Goal: Task Accomplishment & Management: Manage account settings

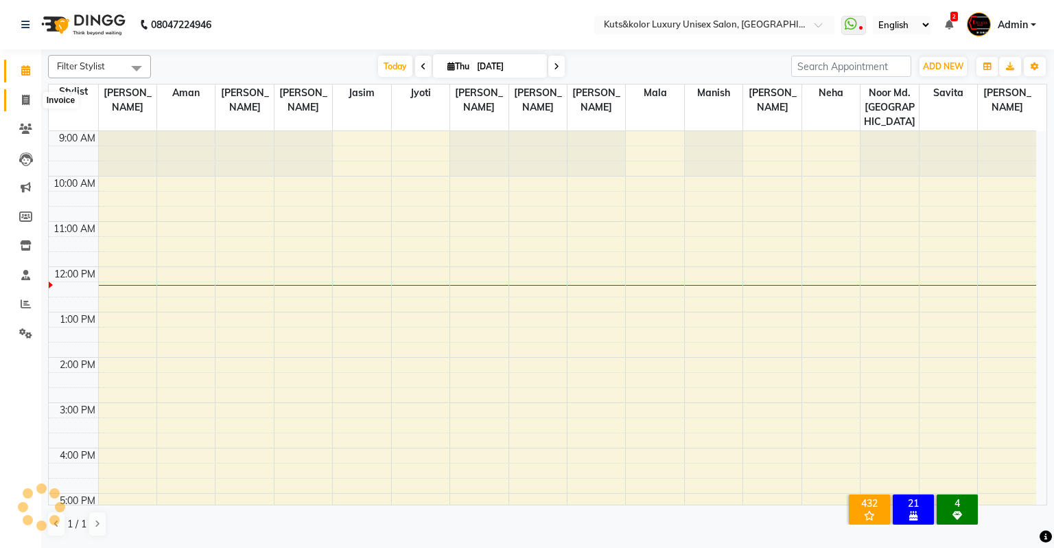
click at [25, 98] on icon at bounding box center [26, 100] width 8 height 10
select select "4172"
select select "service"
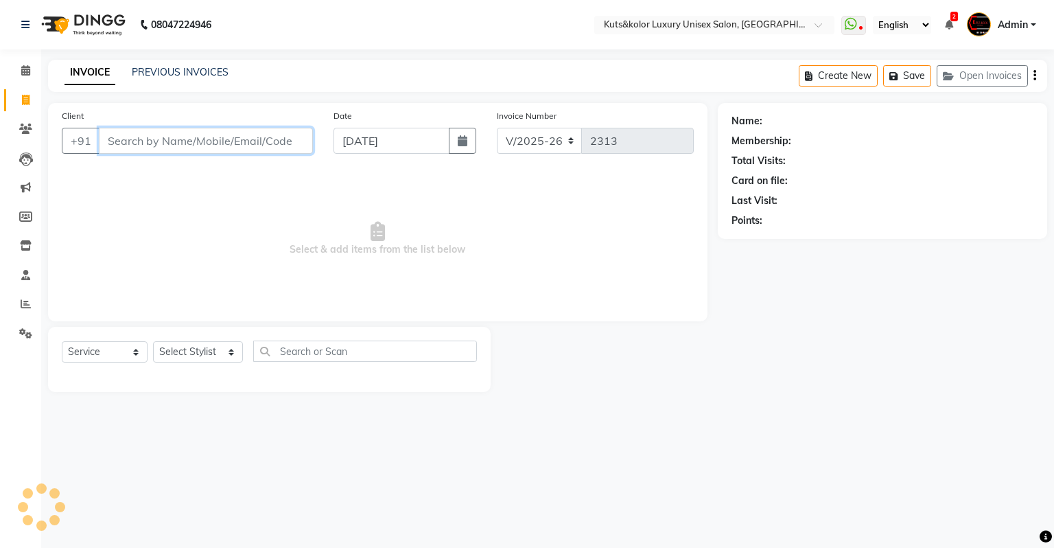
click at [147, 146] on input "Client" at bounding box center [206, 141] width 214 height 26
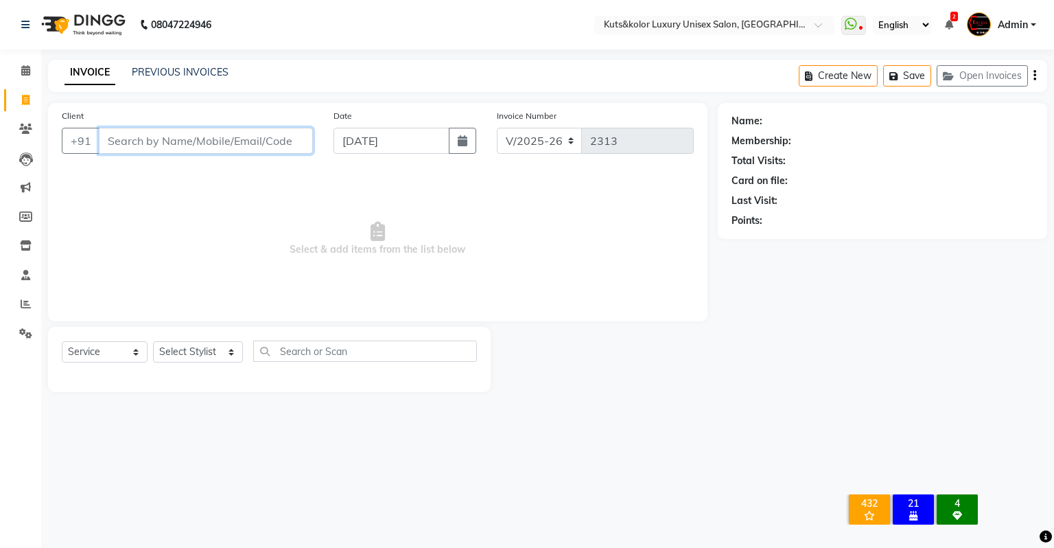
click at [147, 146] on input "Client" at bounding box center [206, 141] width 214 height 26
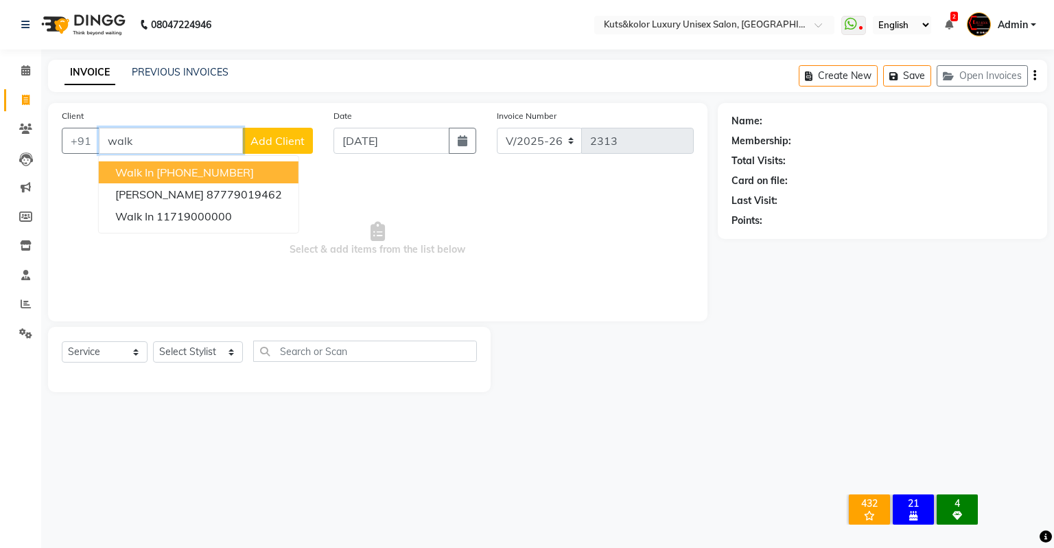
click at [154, 168] on button "Walk In [PHONE_NUMBER]" at bounding box center [199, 172] width 200 height 22
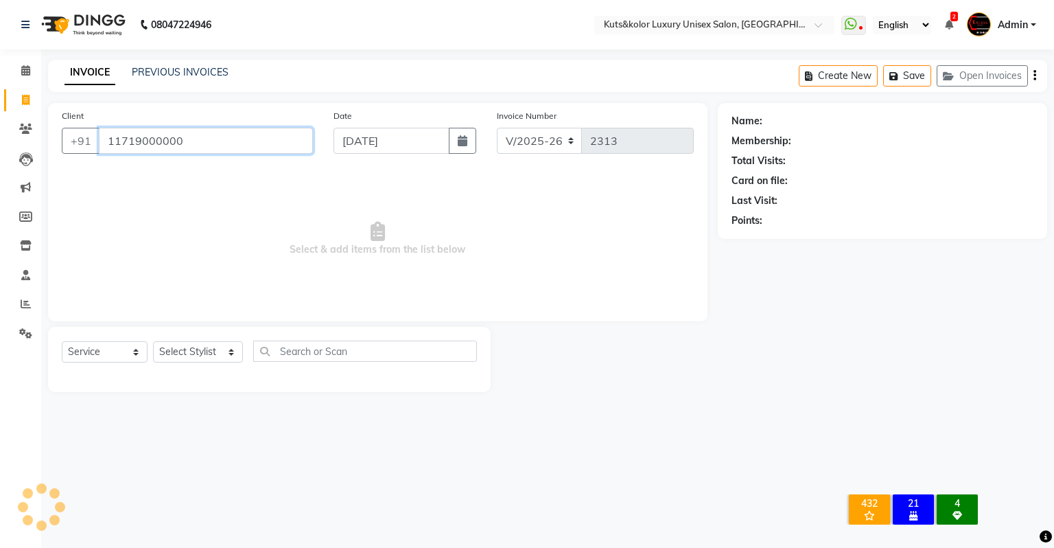
type input "11719000000"
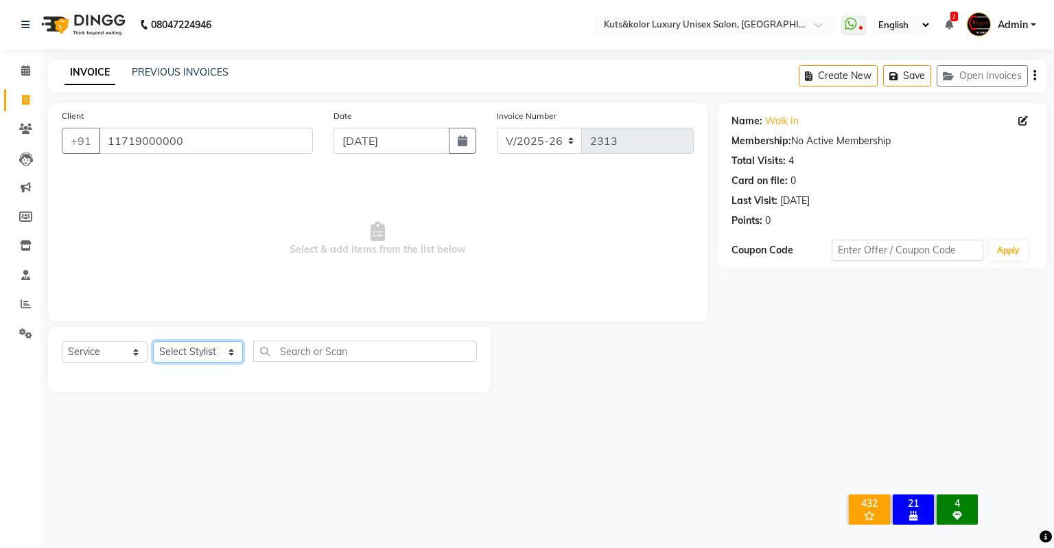
click at [193, 362] on select "Select Stylist [PERSON_NAME] [PERSON_NAME] [PERSON_NAME] [PERSON_NAME] [PERSON_…" at bounding box center [198, 351] width 90 height 21
select select "67534"
click at [153, 342] on select "Select Stylist [PERSON_NAME] [PERSON_NAME] [PERSON_NAME] [PERSON_NAME] [PERSON_…" at bounding box center [198, 351] width 90 height 21
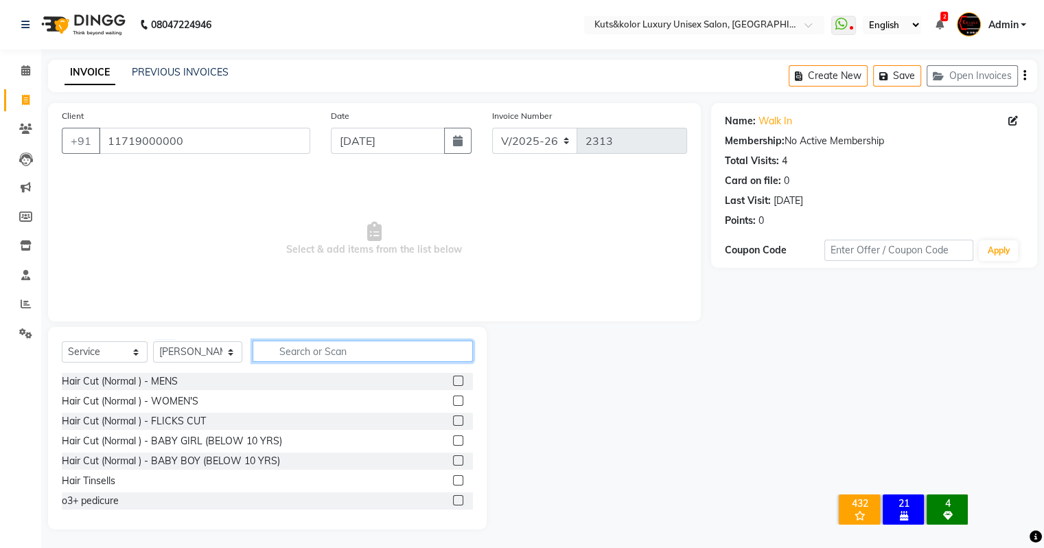
click at [282, 351] on input "text" at bounding box center [363, 351] width 220 height 21
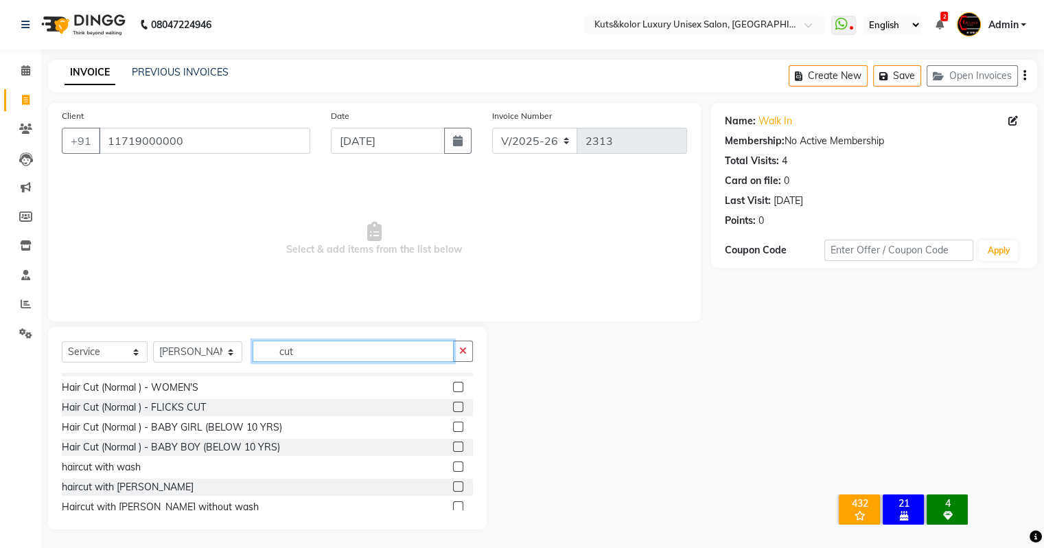
scroll to position [14, 0]
type input "cut"
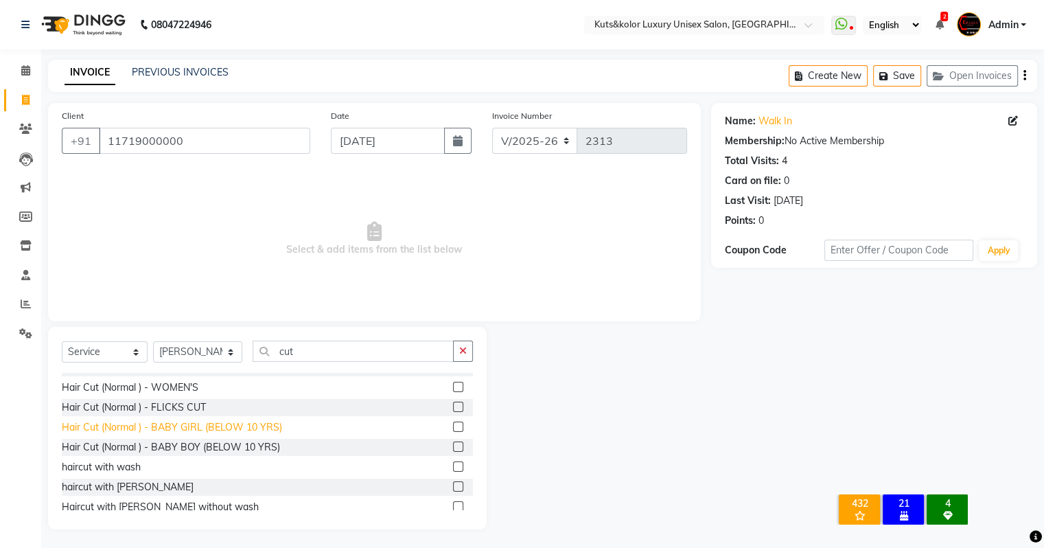
click at [275, 427] on div "Hair Cut (Normal ) - BABY GIRL (BELOW 10 YRS)" at bounding box center [172, 427] width 220 height 14
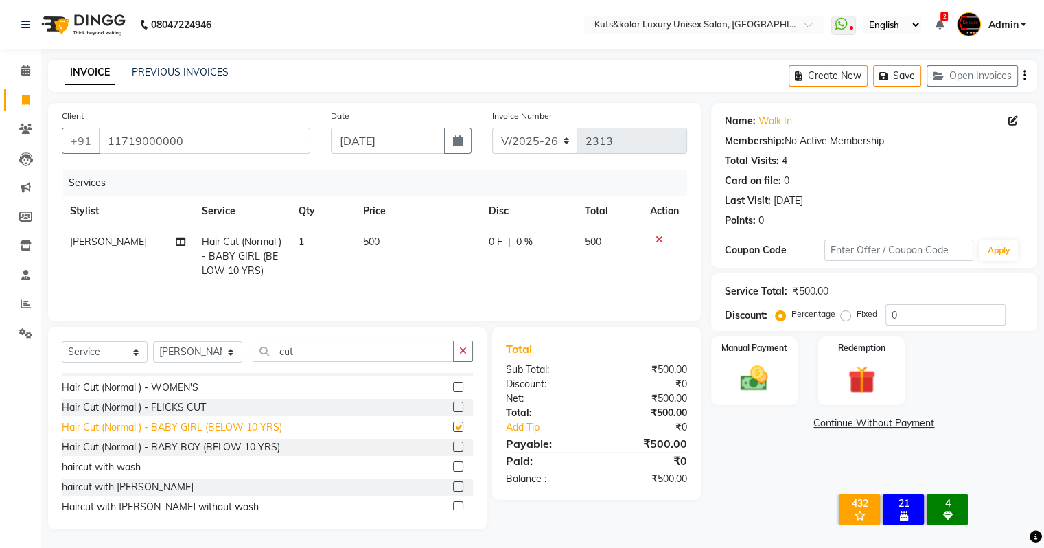
checkbox input "false"
click at [180, 383] on div "Hair Cut (Normal ) - WOMEN'S" at bounding box center [130, 387] width 137 height 14
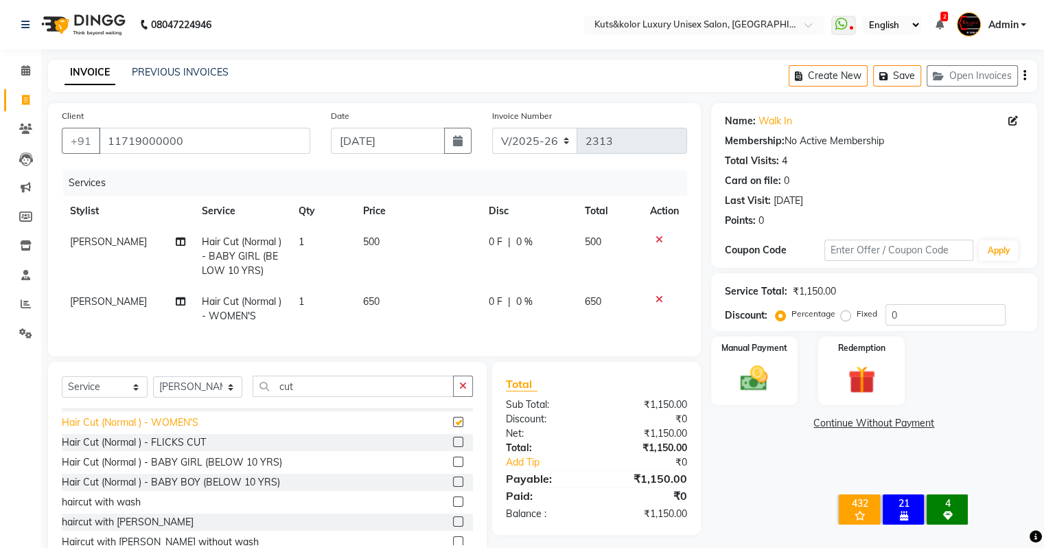
checkbox input "false"
click at [658, 240] on icon at bounding box center [660, 240] width 8 height 10
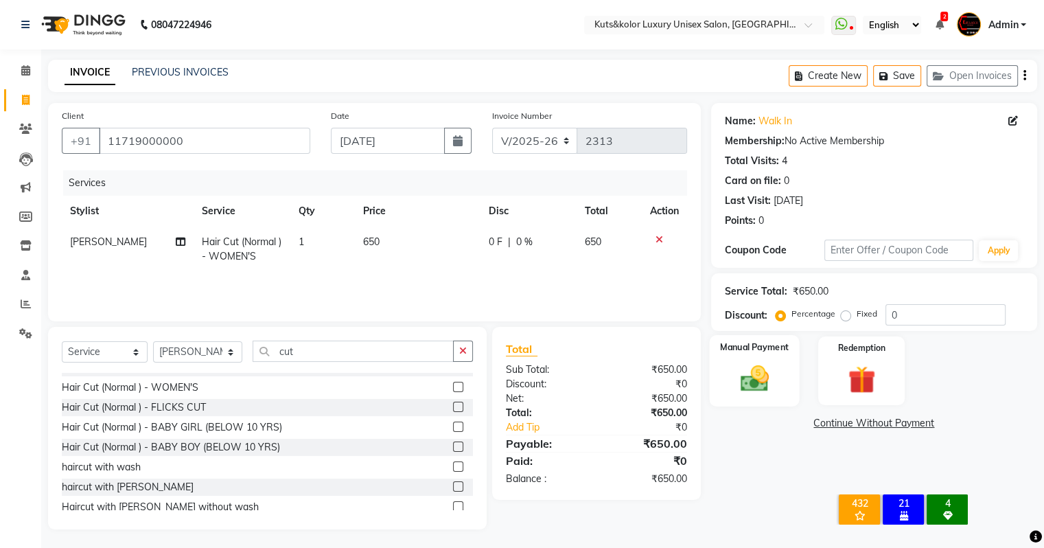
click at [762, 376] on img at bounding box center [754, 378] width 46 height 33
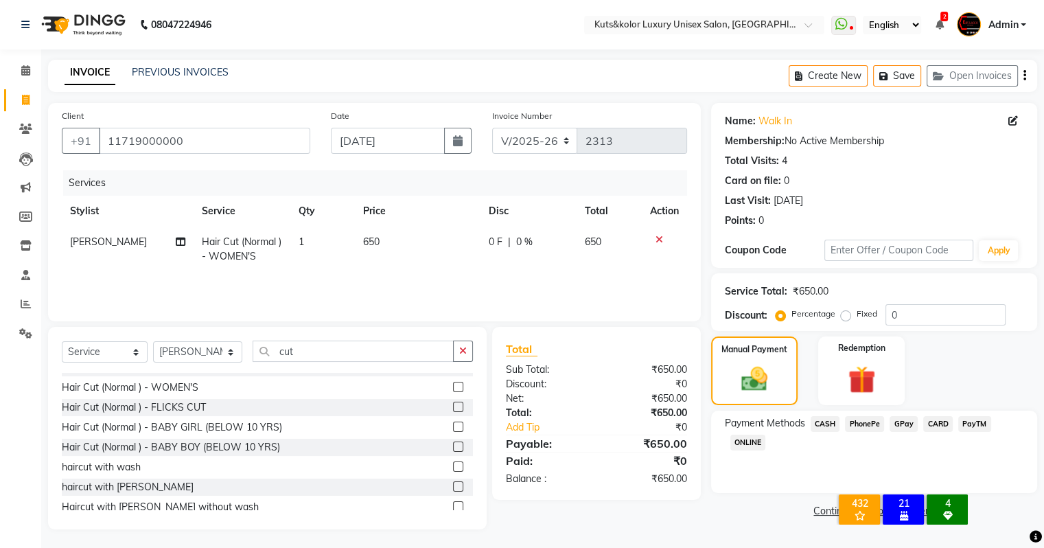
click at [825, 424] on span "CASH" at bounding box center [826, 424] width 30 height 16
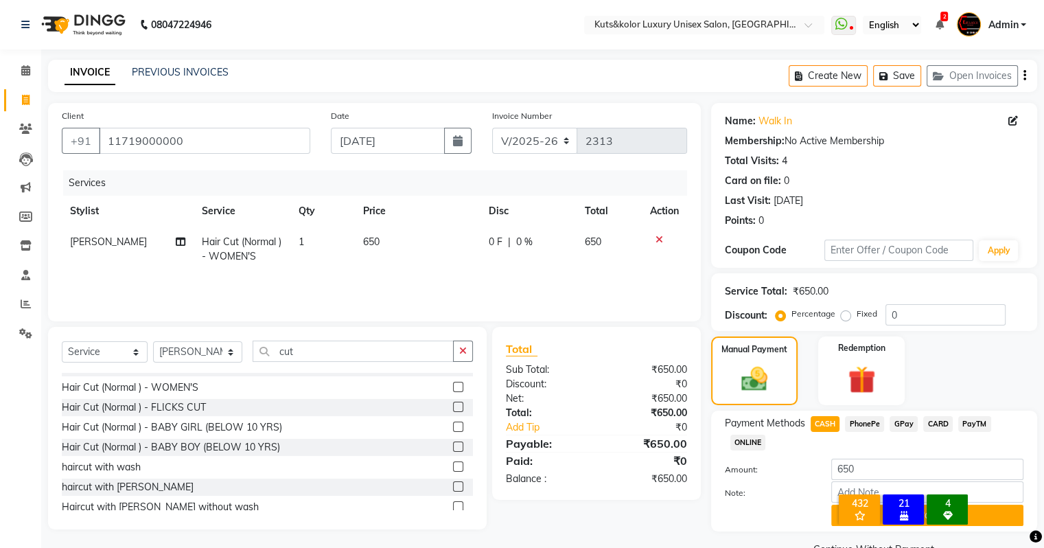
scroll to position [33, 0]
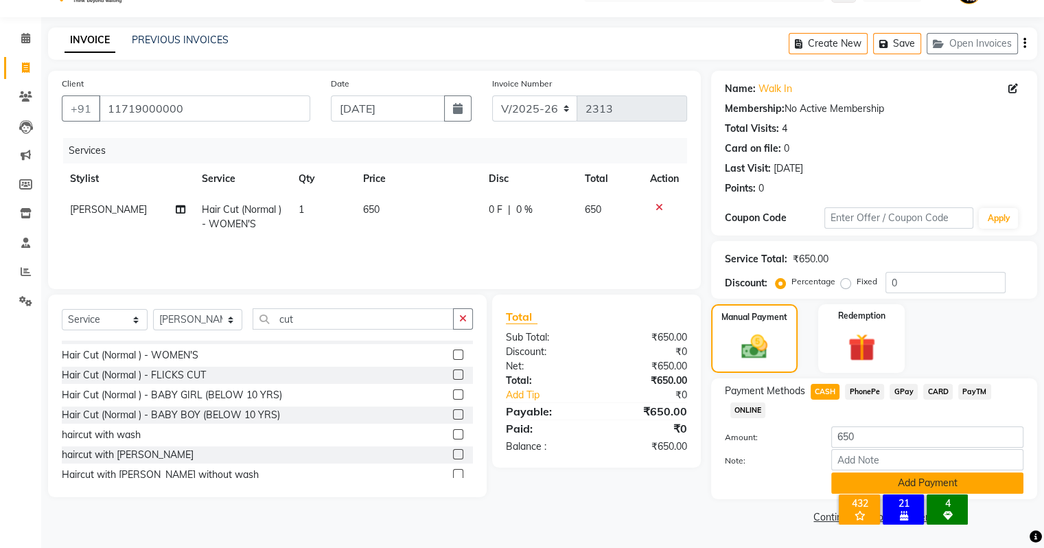
click at [996, 483] on button "Add Payment" at bounding box center [927, 482] width 192 height 21
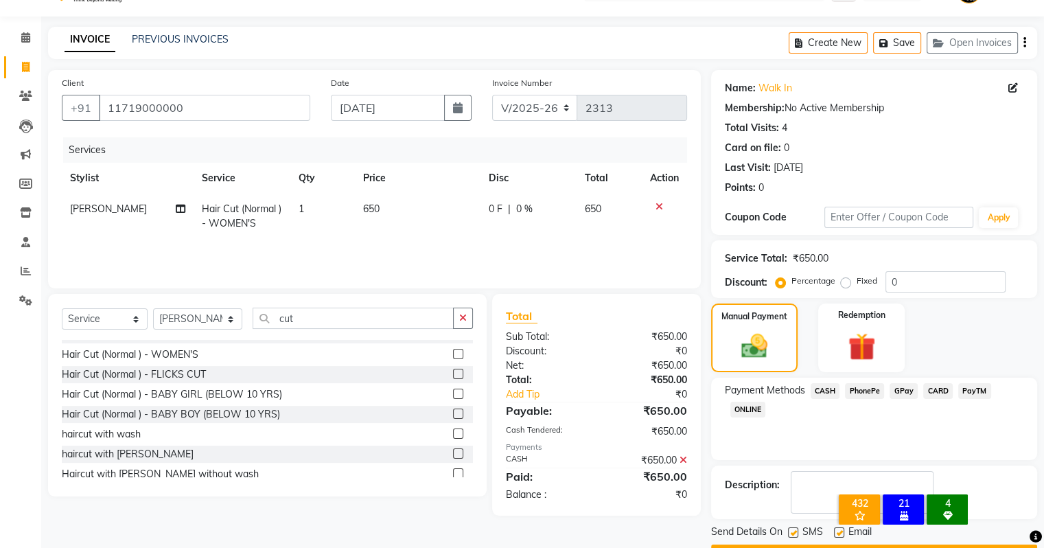
scroll to position [70, 0]
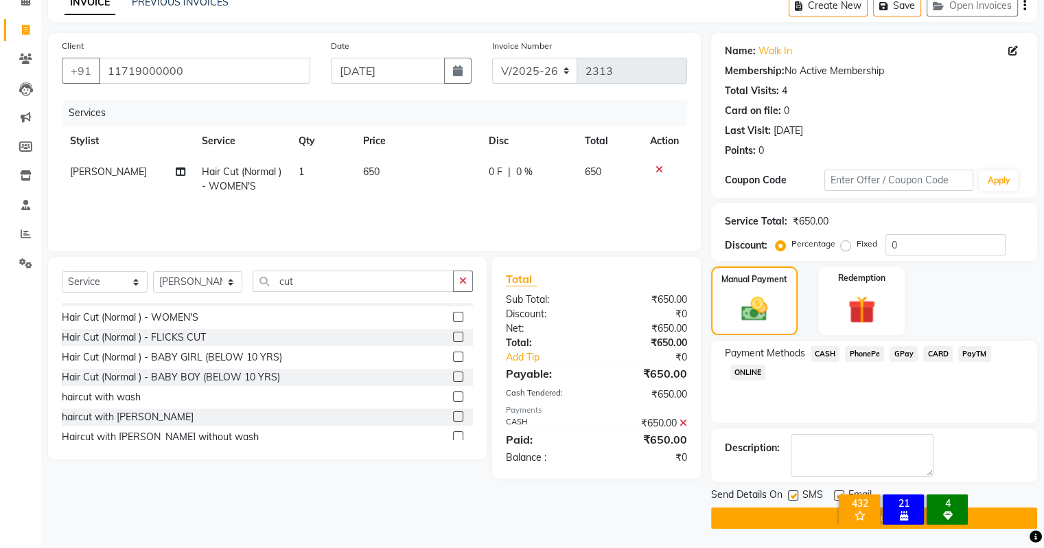
click at [779, 518] on button "Checkout" at bounding box center [874, 517] width 326 height 21
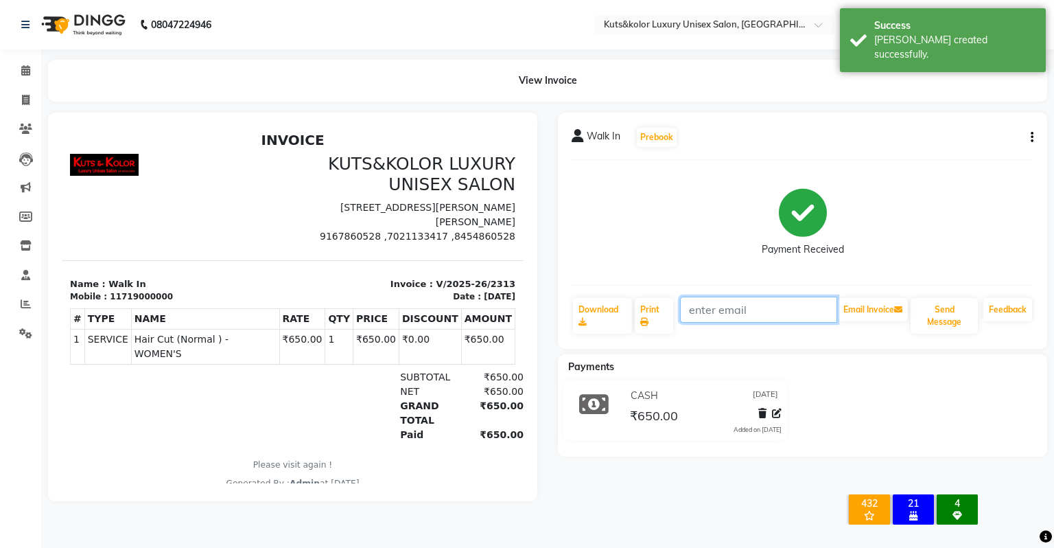
click at [688, 314] on input "text" at bounding box center [758, 310] width 157 height 26
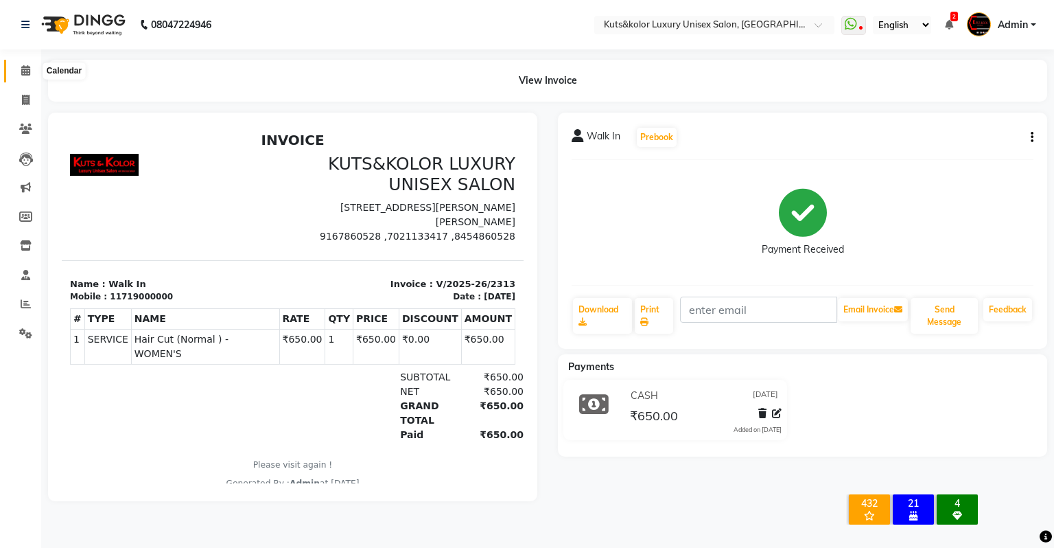
click at [29, 69] on icon at bounding box center [25, 70] width 9 height 10
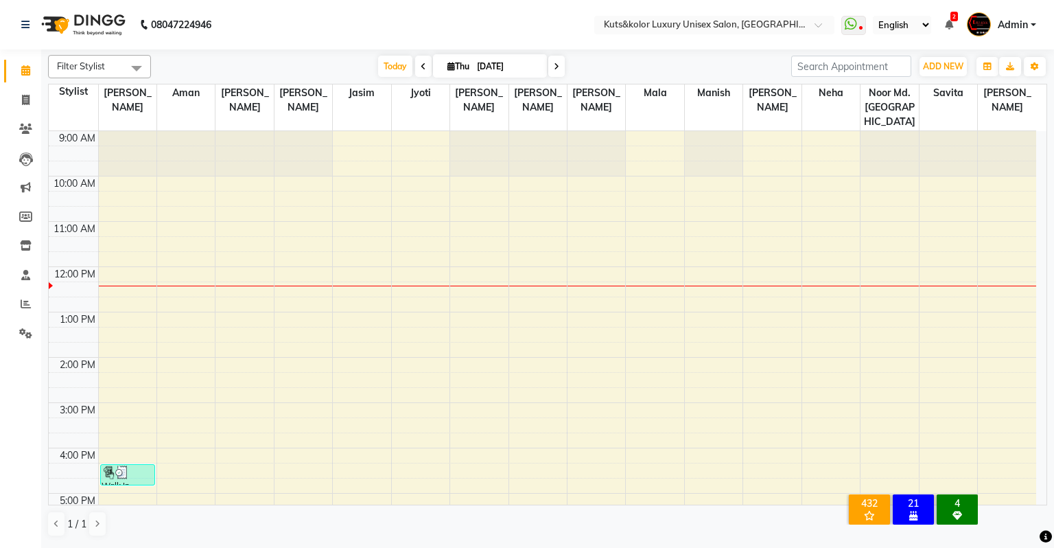
click at [132, 67] on span at bounding box center [136, 68] width 27 height 26
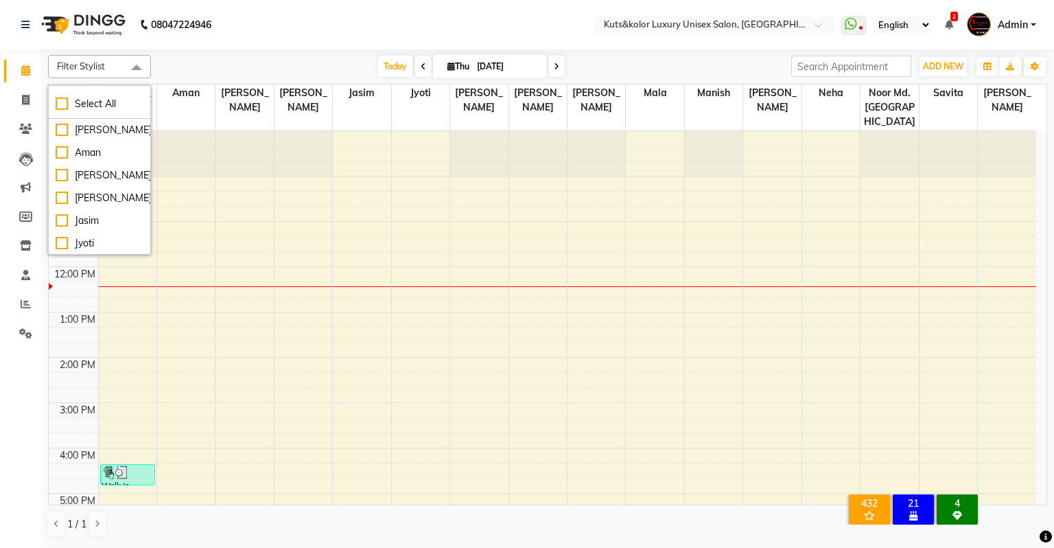
click at [132, 67] on span at bounding box center [136, 68] width 27 height 26
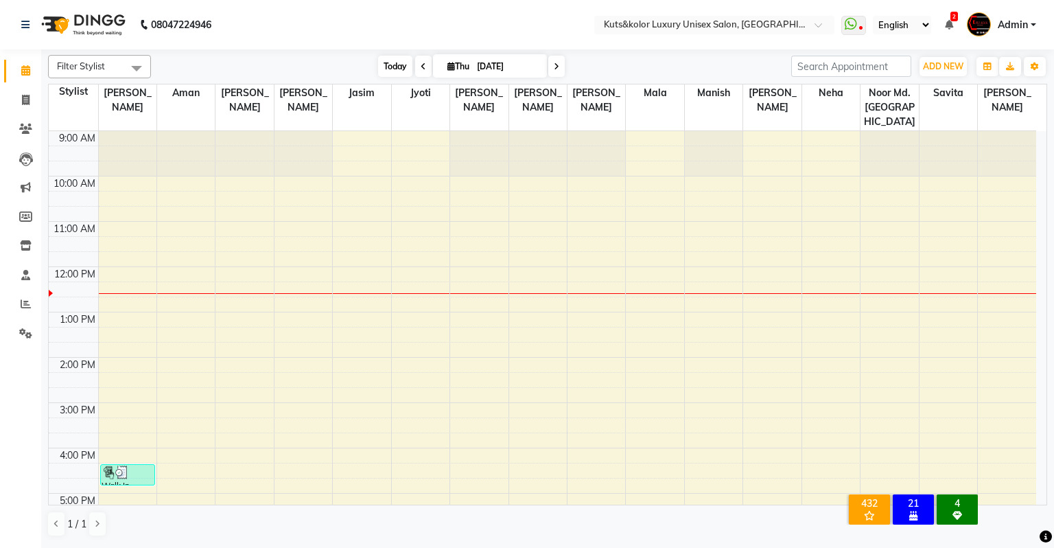
click at [395, 67] on span "Today" at bounding box center [395, 66] width 34 height 21
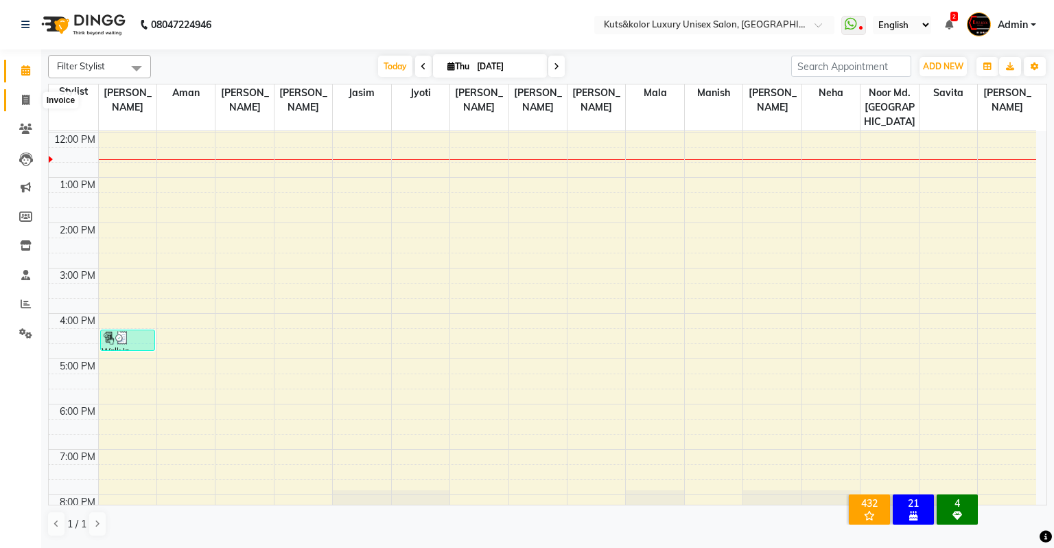
click at [25, 102] on icon at bounding box center [26, 100] width 8 height 10
select select "service"
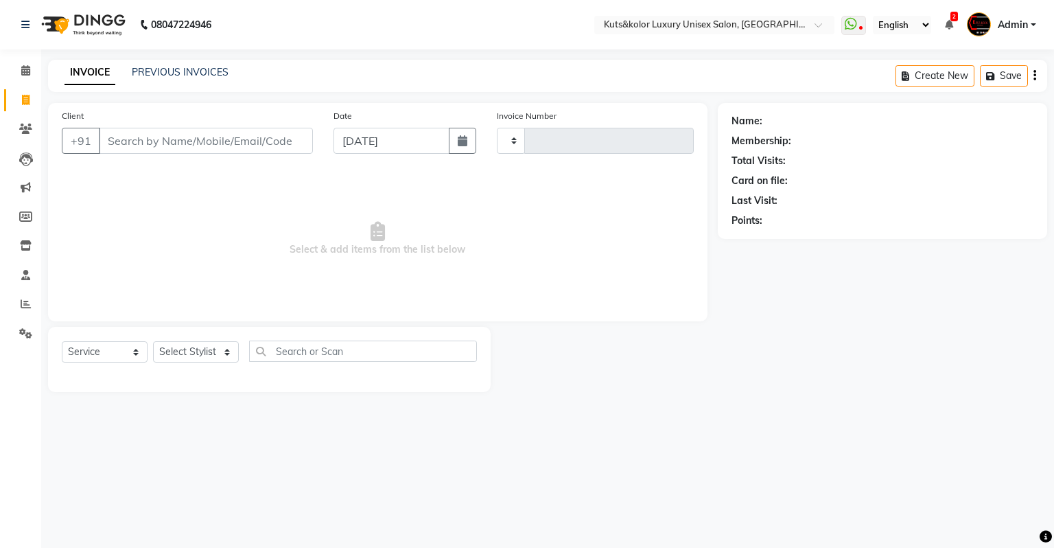
type input "2314"
select select "4172"
click at [159, 69] on link "PREVIOUS INVOICES" at bounding box center [180, 72] width 97 height 12
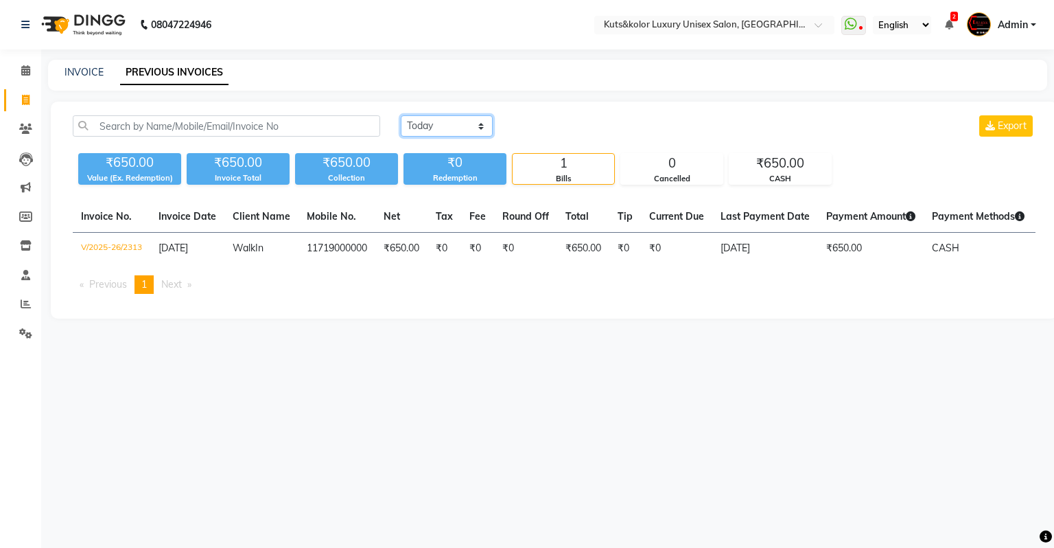
click at [452, 121] on select "[DATE] [DATE] Custom Range" at bounding box center [447, 125] width 92 height 21
select select "[DATE]"
click at [401, 115] on select "[DATE] [DATE] Custom Range" at bounding box center [447, 125] width 92 height 21
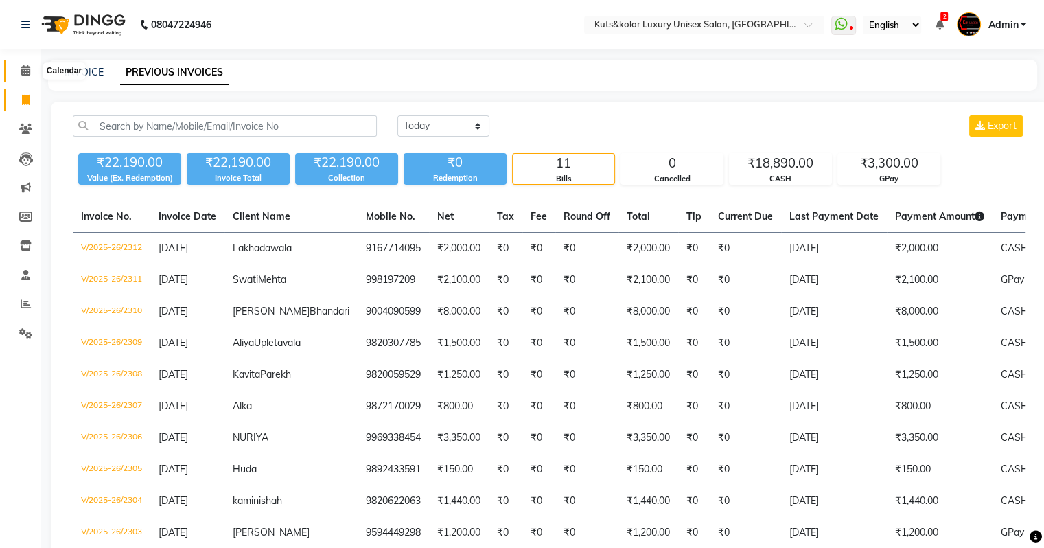
click at [25, 69] on icon at bounding box center [25, 70] width 9 height 10
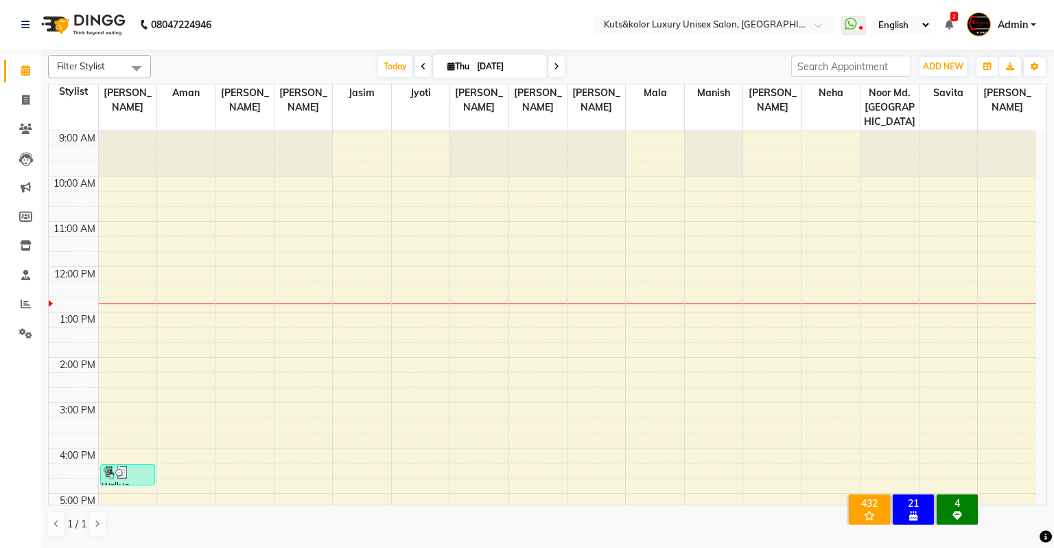
click at [358, 183] on div "9:00 AM 10:00 AM 11:00 AM 12:00 PM 1:00 PM 2:00 PM 3:00 PM 4:00 PM 5:00 PM 6:00…" at bounding box center [543, 425] width 988 height 588
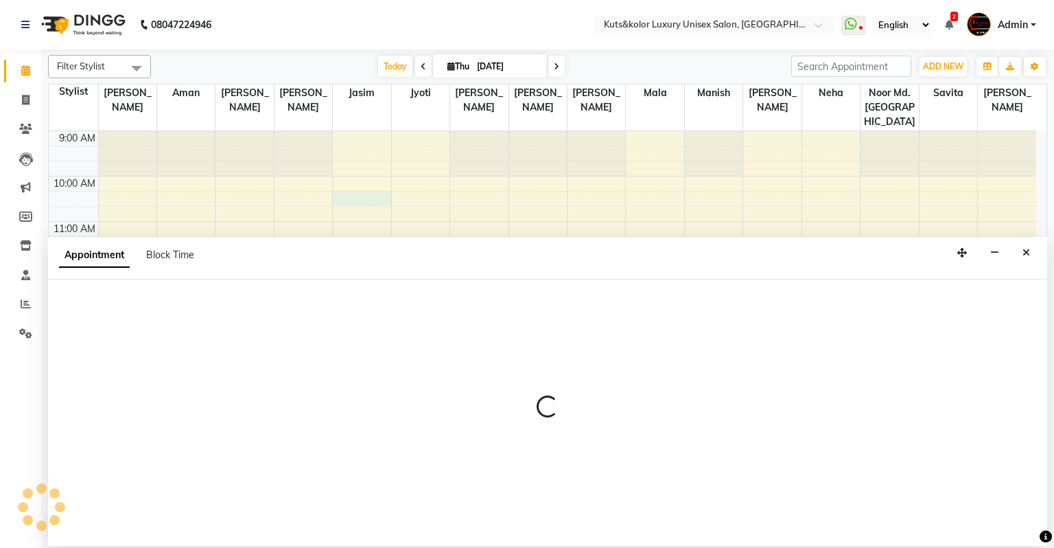
select select "22555"
select select "615"
select select "tentative"
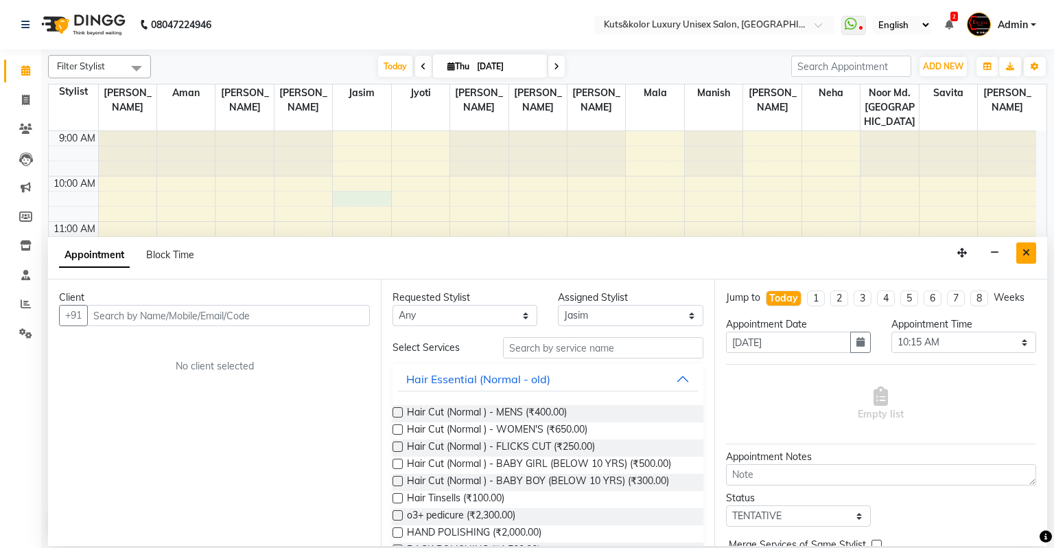
click at [1022, 253] on button "Close" at bounding box center [1027, 252] width 20 height 21
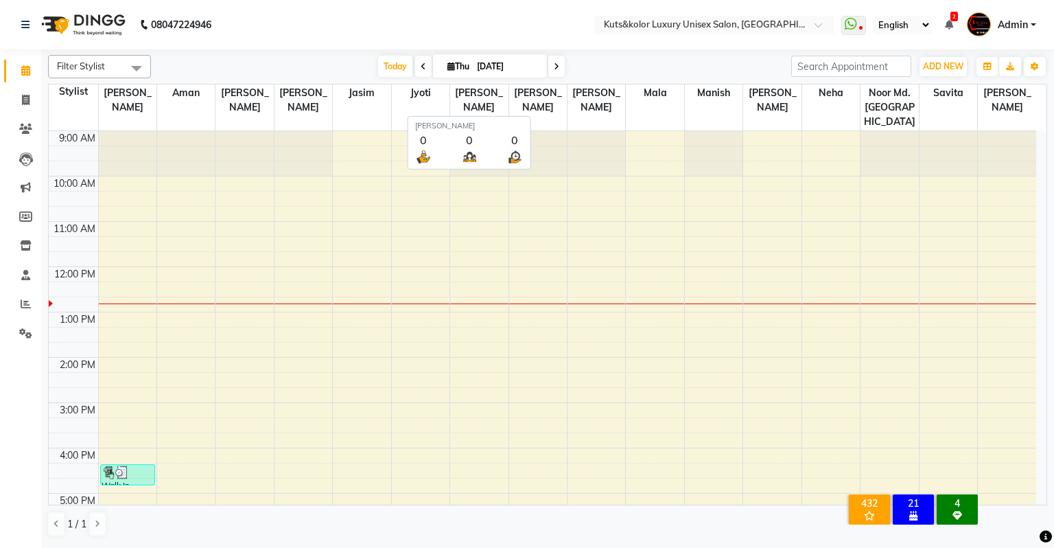
click at [538, 91] on span "[PERSON_NAME]" at bounding box center [538, 100] width 58 height 32
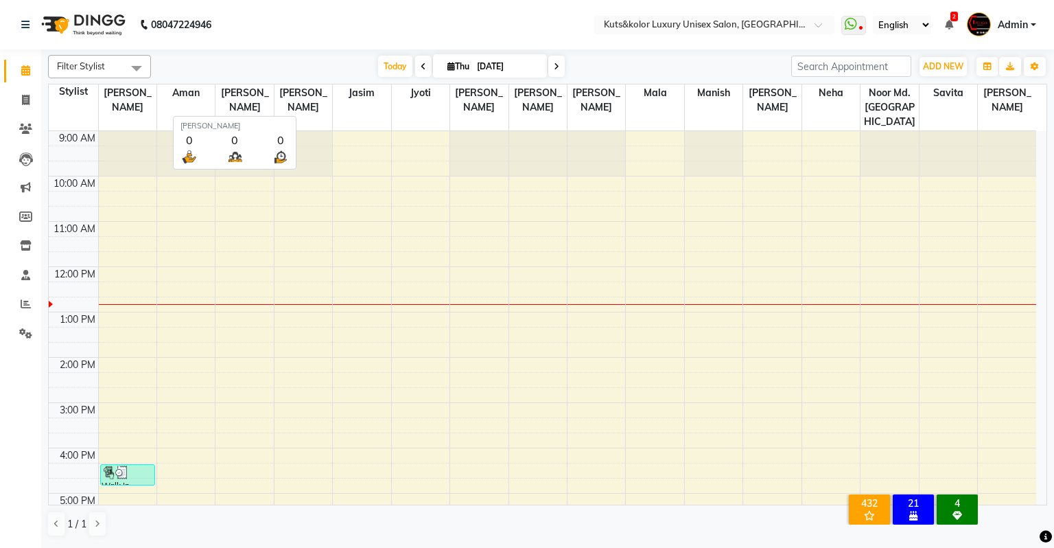
click at [314, 91] on span "[PERSON_NAME]" at bounding box center [304, 100] width 58 height 32
click at [297, 100] on span "[PERSON_NAME]" at bounding box center [304, 100] width 58 height 32
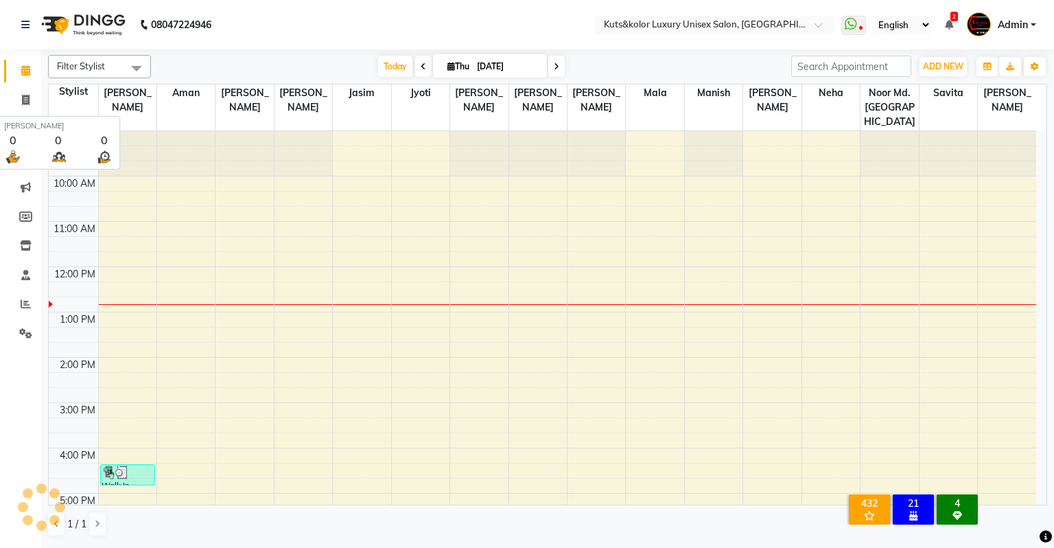
click at [119, 97] on span "[PERSON_NAME]" at bounding box center [128, 100] width 58 height 32
click at [26, 275] on icon at bounding box center [25, 275] width 9 height 10
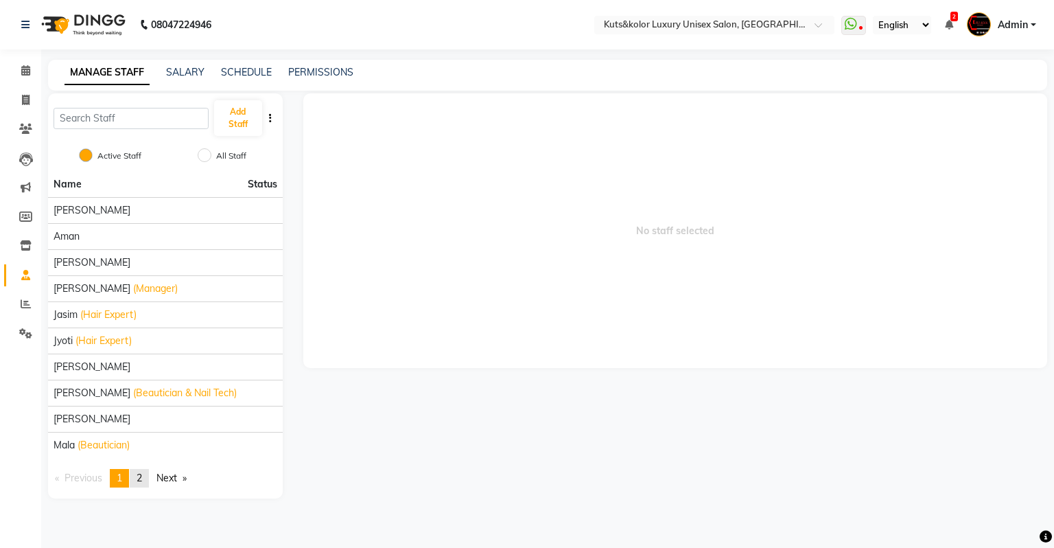
click at [142, 479] on span "2" at bounding box center [139, 478] width 5 height 12
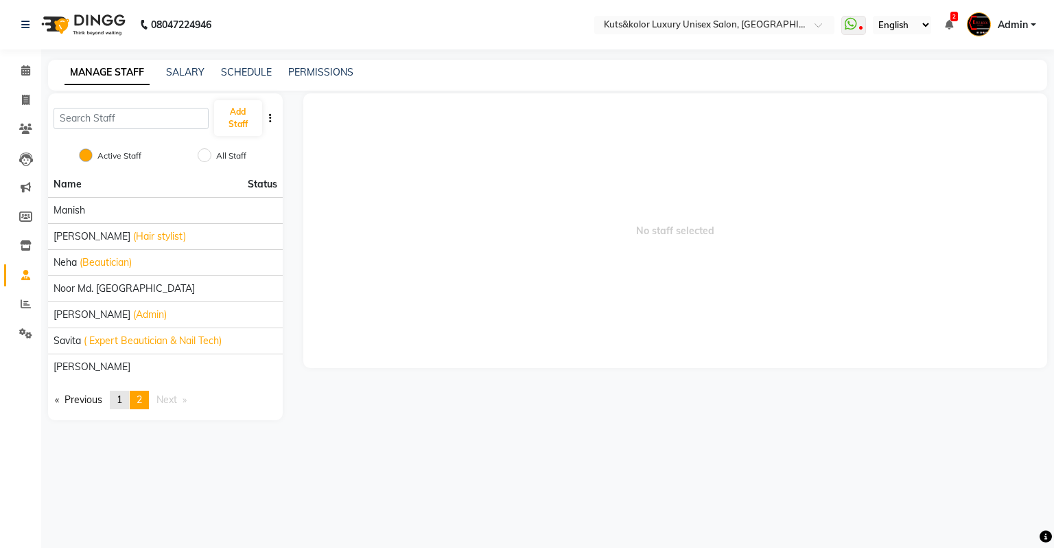
click at [122, 402] on span "1" at bounding box center [119, 399] width 5 height 12
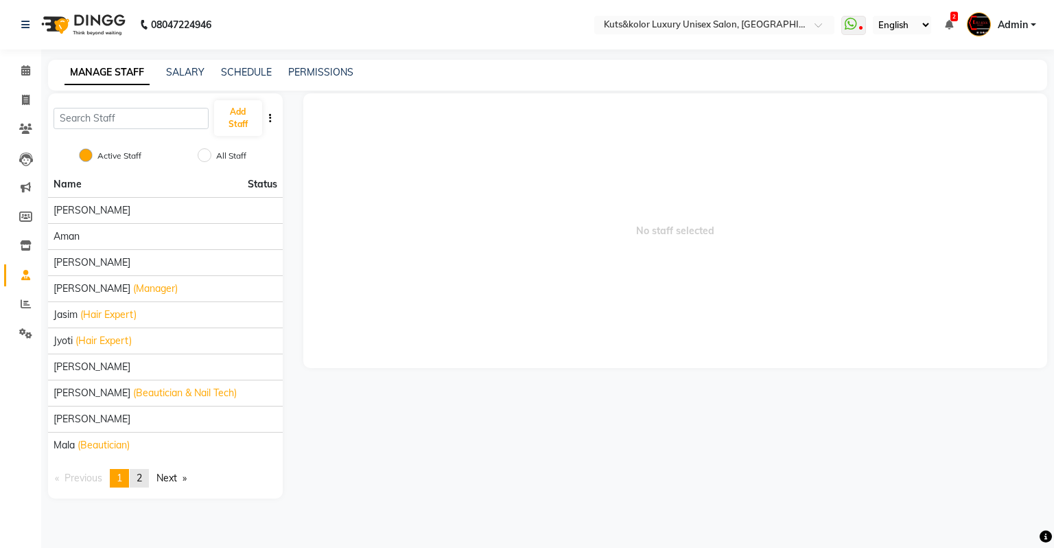
click at [142, 478] on span "2" at bounding box center [139, 478] width 5 height 12
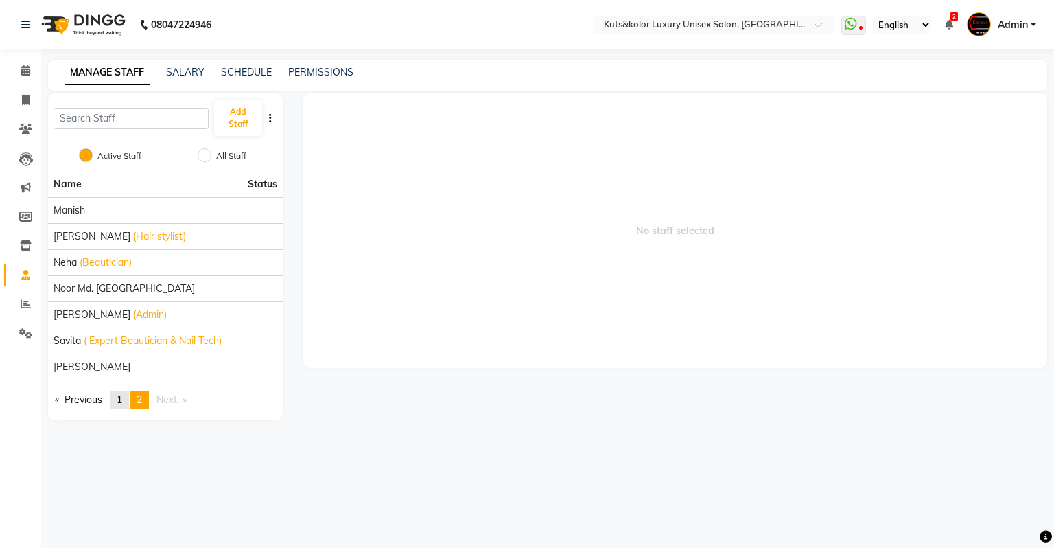
click at [120, 400] on span "1" at bounding box center [119, 399] width 5 height 12
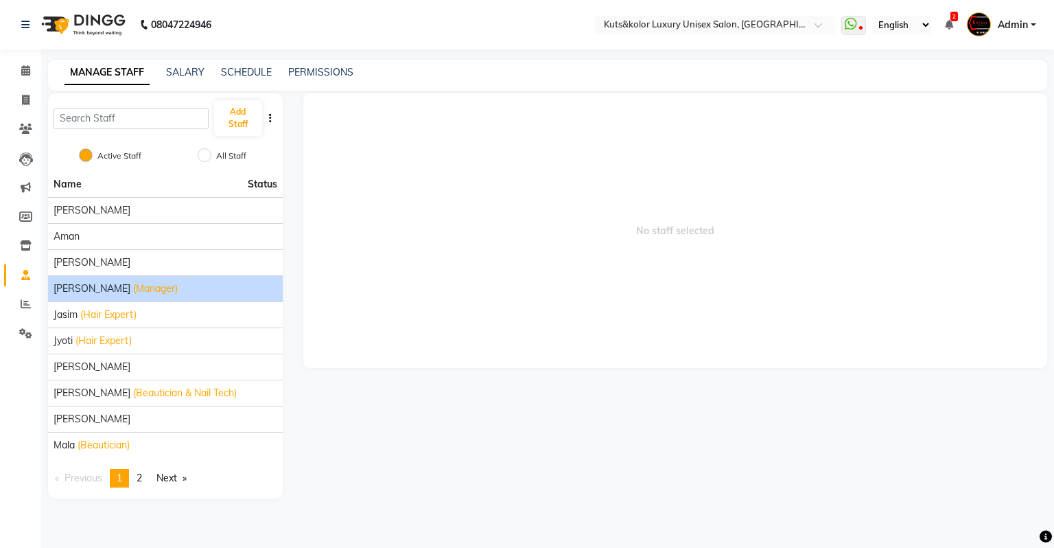
click at [133, 290] on span "(Manager)" at bounding box center [155, 288] width 45 height 14
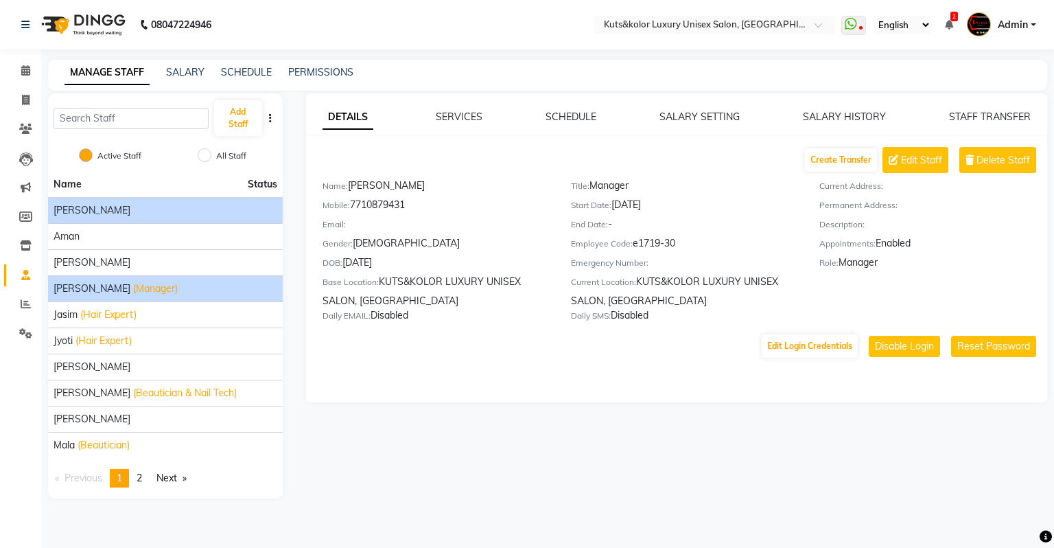
click at [78, 214] on span "[PERSON_NAME]" at bounding box center [92, 210] width 77 height 14
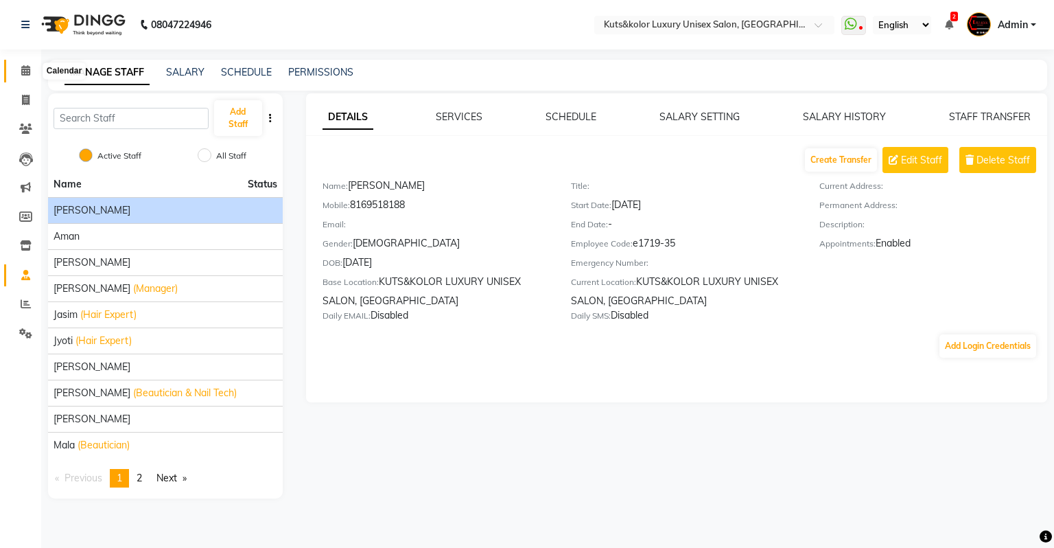
click at [27, 73] on icon at bounding box center [25, 70] width 9 height 10
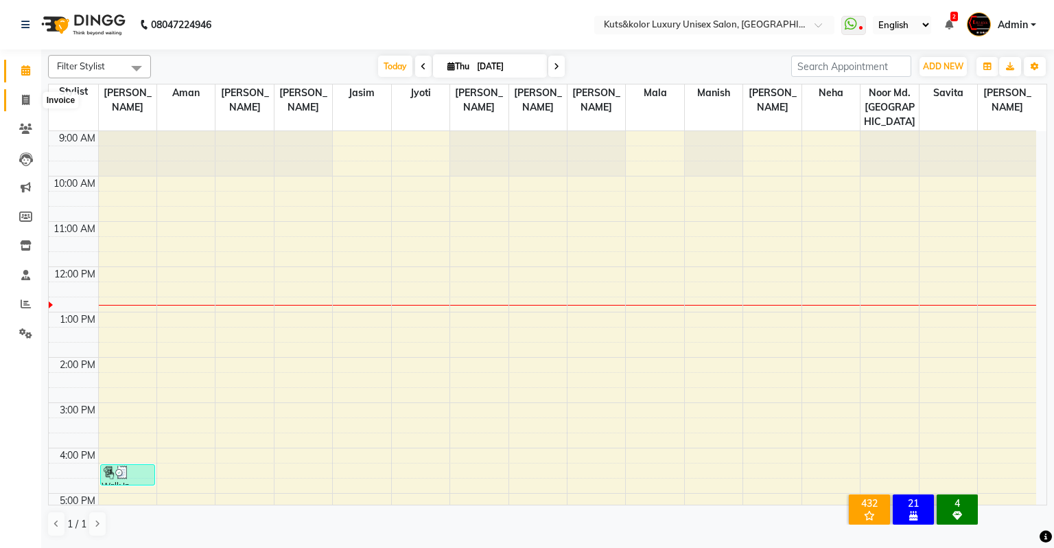
click at [25, 97] on icon at bounding box center [26, 100] width 8 height 10
select select "4172"
select select "service"
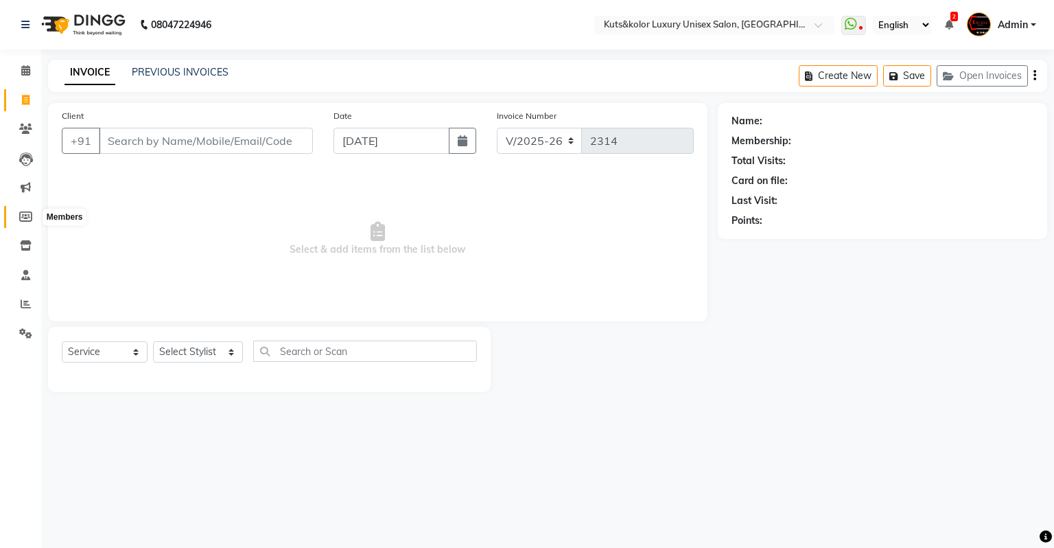
click at [26, 218] on icon at bounding box center [25, 216] width 13 height 10
select select
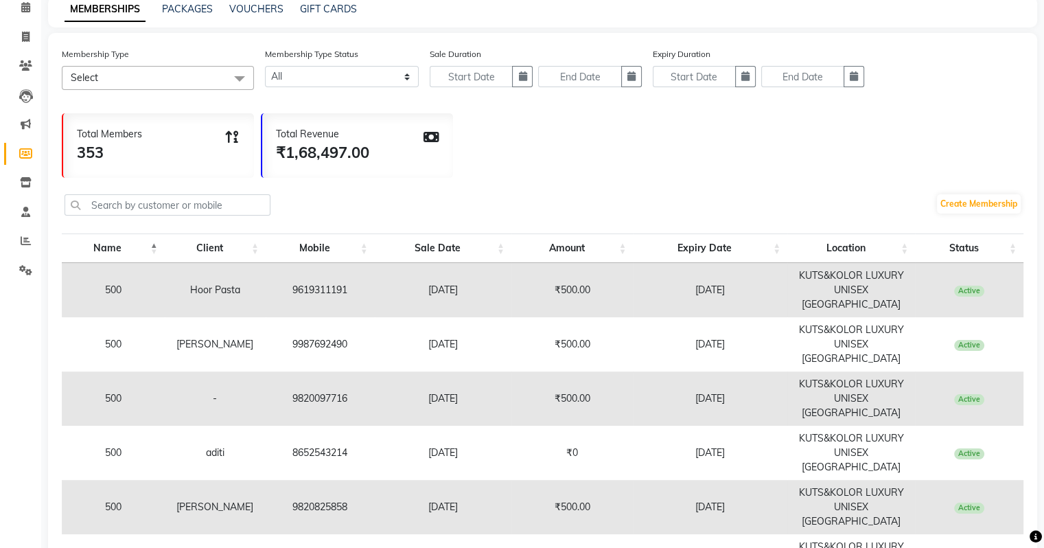
scroll to position [67, 0]
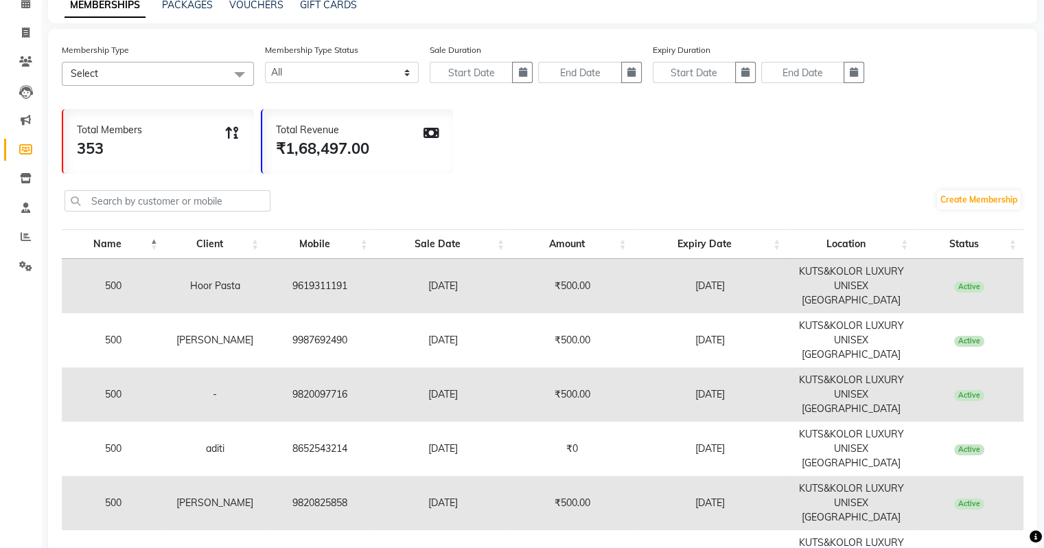
click at [283, 362] on td "9987692490" at bounding box center [320, 340] width 109 height 54
click at [180, 8] on link "PACKAGES" at bounding box center [187, 5] width 51 height 12
select select
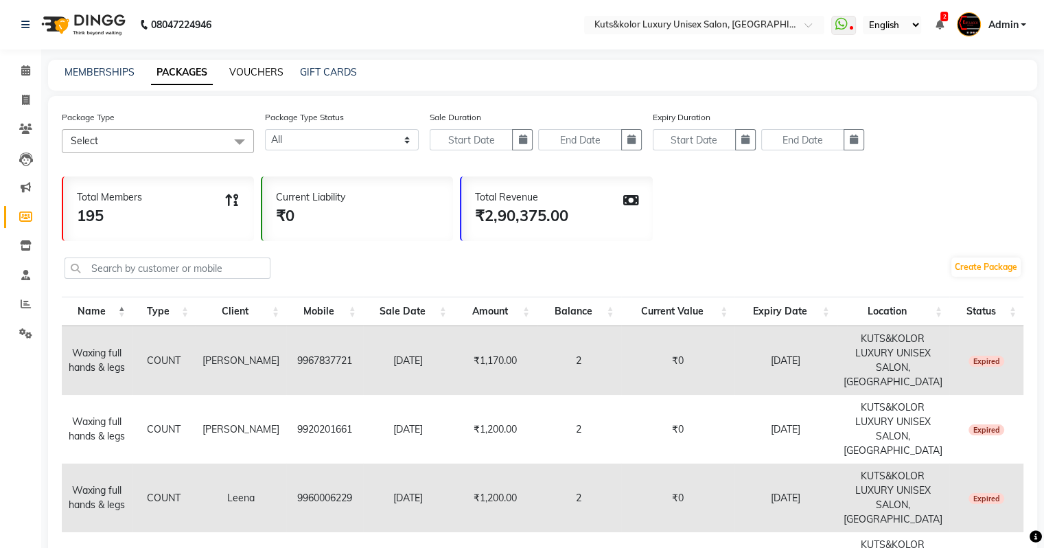
click at [261, 73] on link "VOUCHERS" at bounding box center [256, 72] width 54 height 12
select select
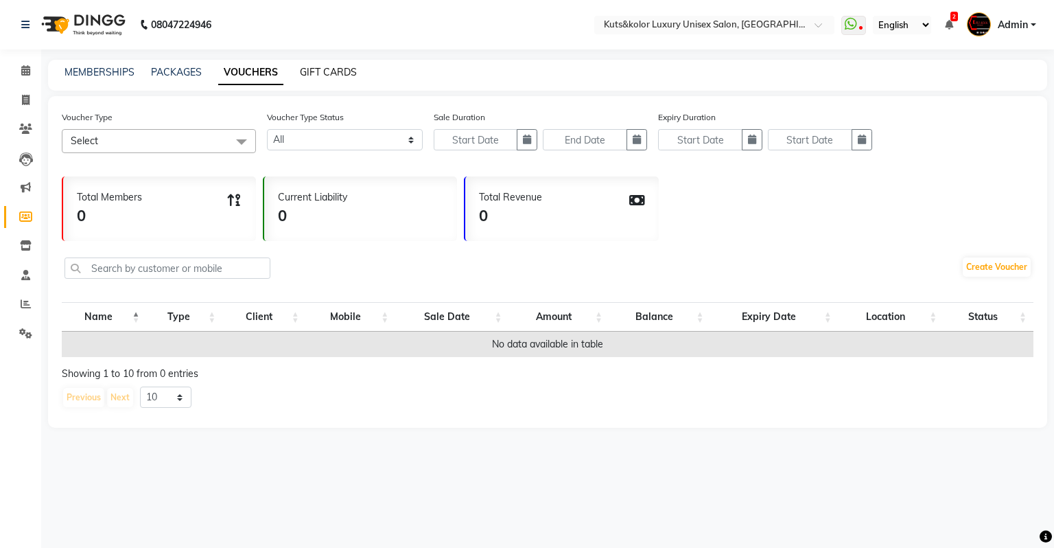
click at [321, 73] on link "GIFT CARDS" at bounding box center [328, 72] width 57 height 12
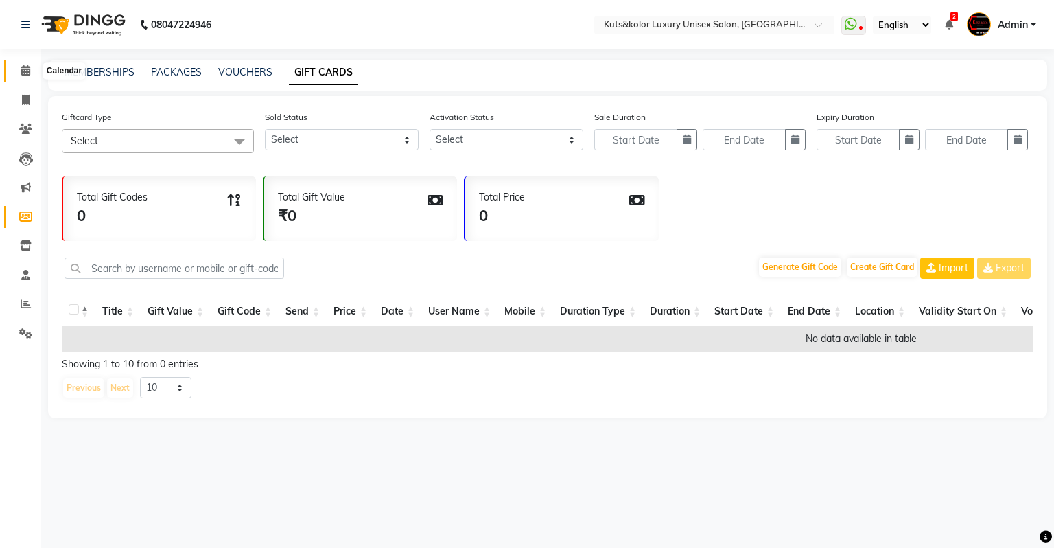
click at [30, 71] on span at bounding box center [26, 71] width 24 height 16
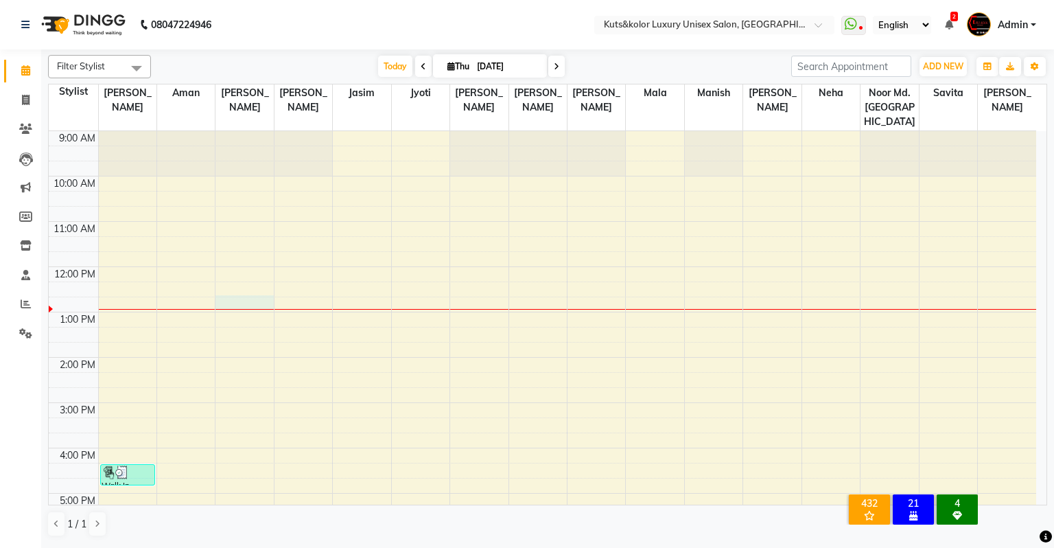
click at [233, 290] on div "9:00 AM 10:00 AM 11:00 AM 12:00 PM 1:00 PM 2:00 PM 3:00 PM 4:00 PM 5:00 PM 6:00…" at bounding box center [543, 425] width 988 height 588
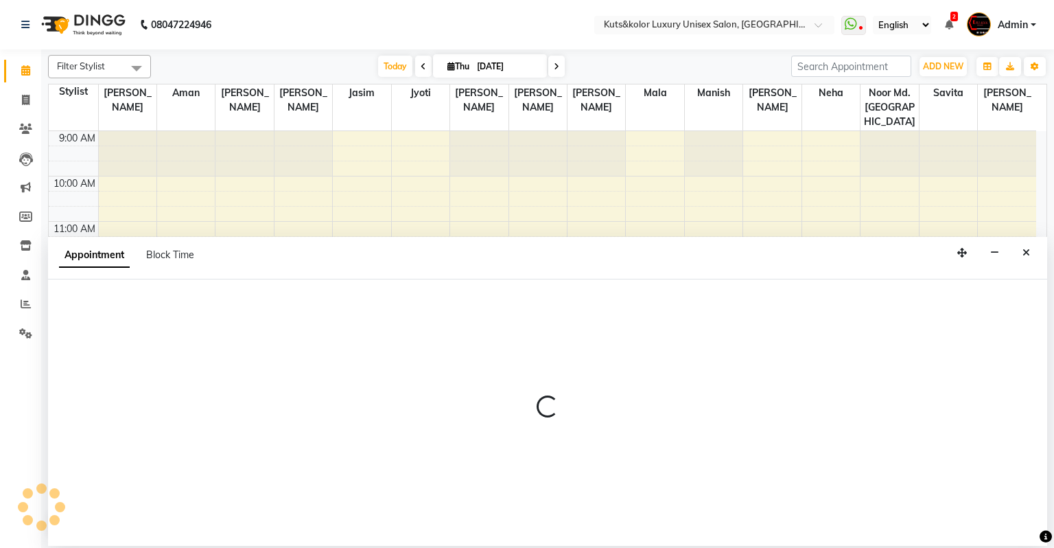
select select "75468"
select select "765"
select select "tentative"
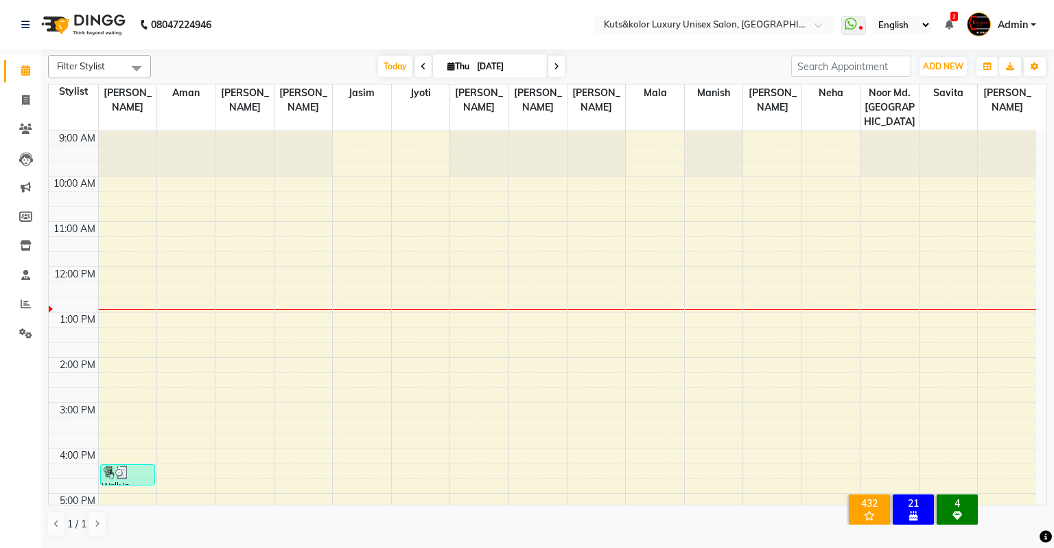
click at [882, 338] on div "9:00 AM 10:00 AM 11:00 AM 12:00 PM 1:00 PM 2:00 PM 3:00 PM 4:00 PM 5:00 PM 6:00…" at bounding box center [543, 425] width 988 height 588
select select "88058"
select select "tentative"
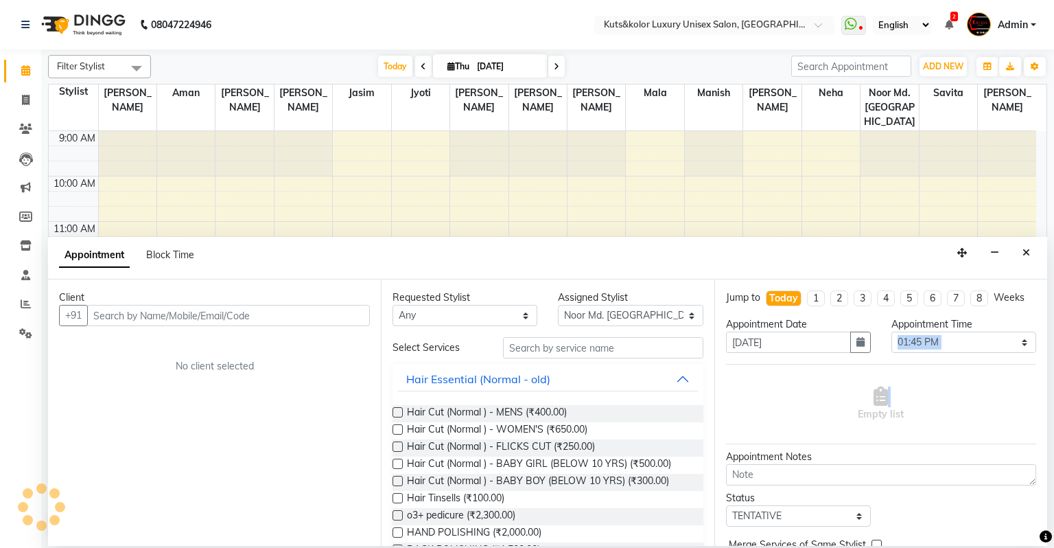
click at [882, 338] on div "Appointment Time Select 10:00 AM 10:15 AM 10:30 AM 10:45 AM 11:00 AM 11:15 AM 1…" at bounding box center [963, 340] width 165 height 47
click at [892, 332] on select "Select 10:00 AM 10:15 AM 10:30 AM 10:45 AM 11:00 AM 11:15 AM 11:30 AM 11:45 AM …" at bounding box center [964, 342] width 145 height 21
select select "870"
click at [892, 332] on select "Select 10:00 AM 10:15 AM 10:30 AM 10:45 AM 11:00 AM 11:15 AM 11:30 AM 11:45 AM …" at bounding box center [964, 342] width 145 height 21
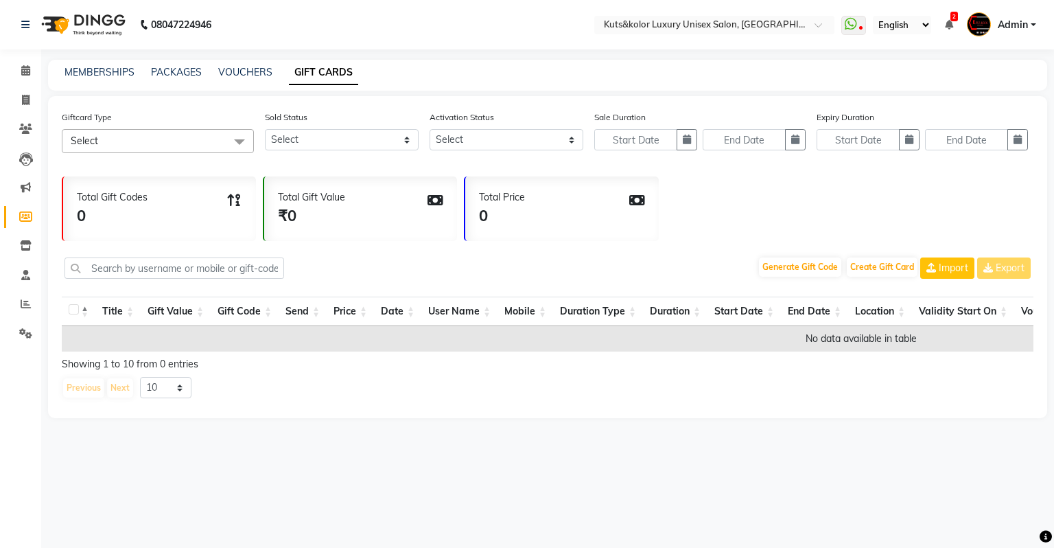
select select
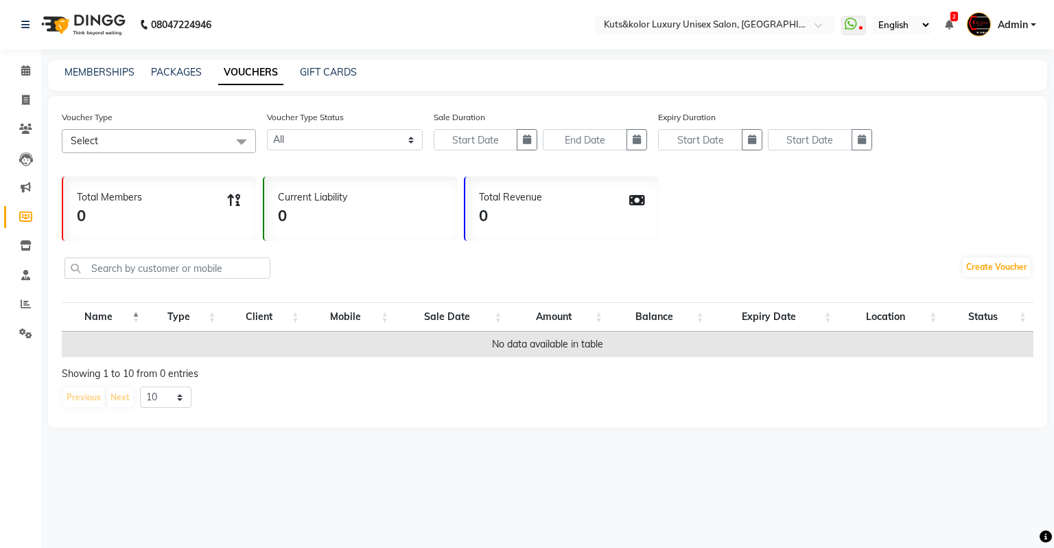
select select
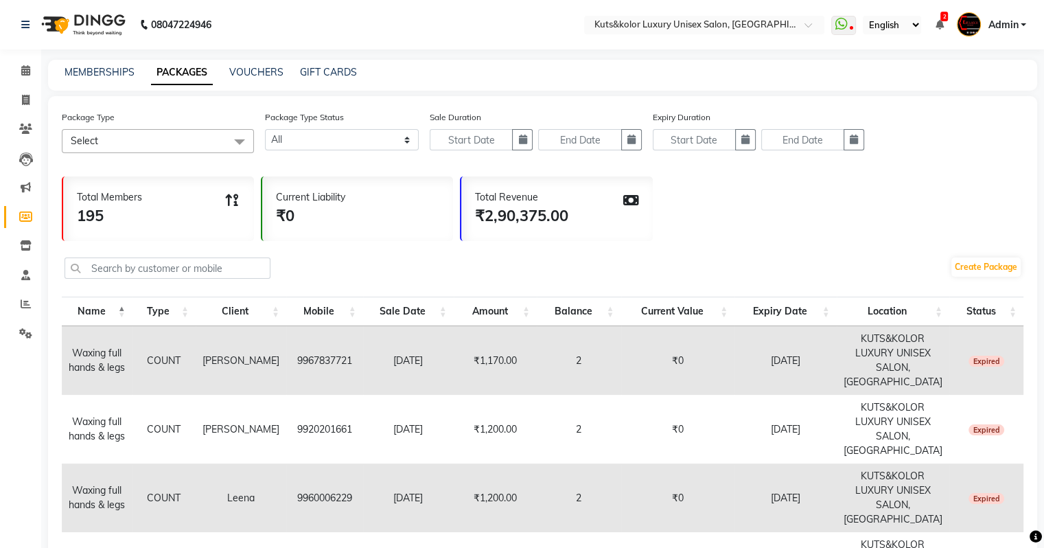
select select
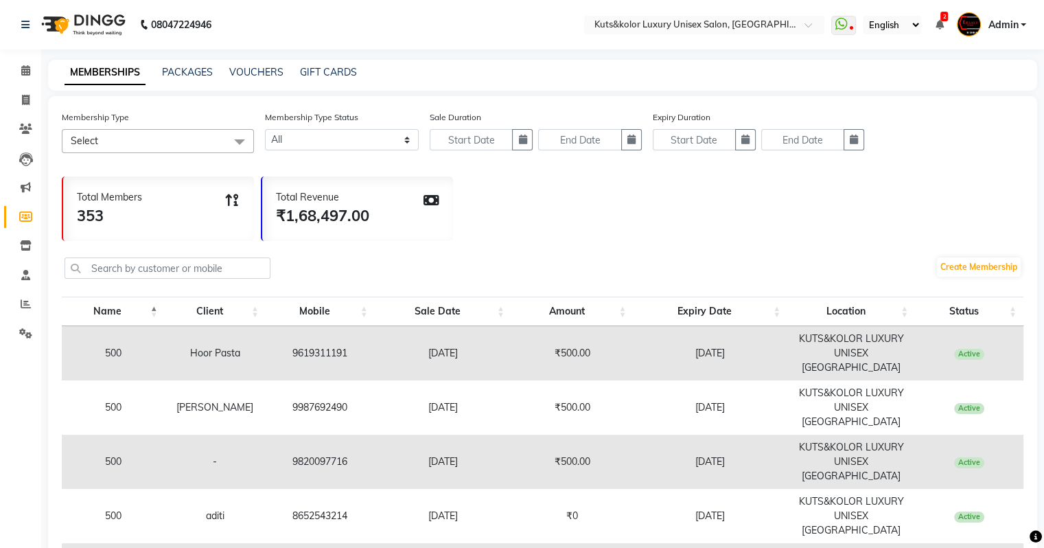
select select "service"
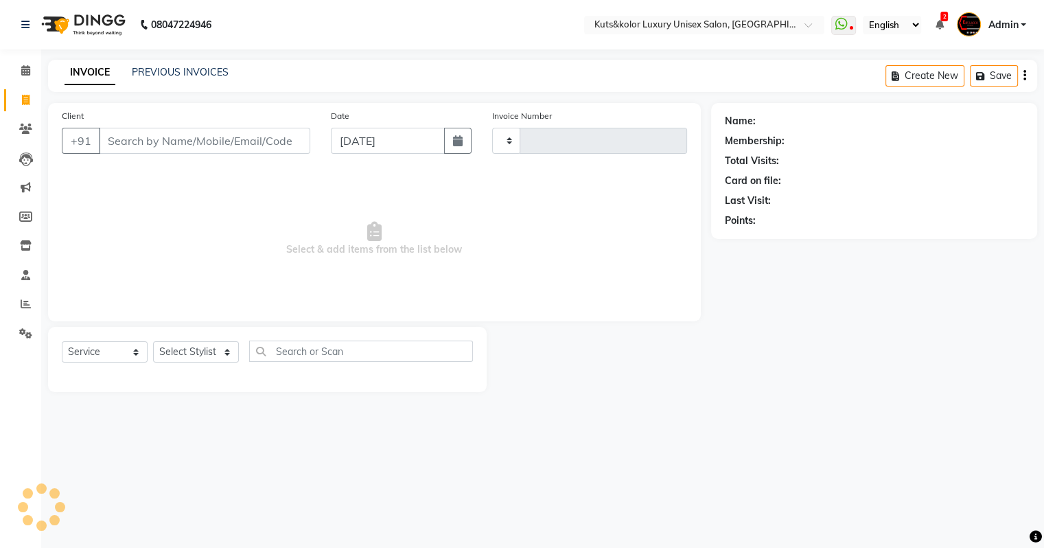
type input "2314"
select select "4172"
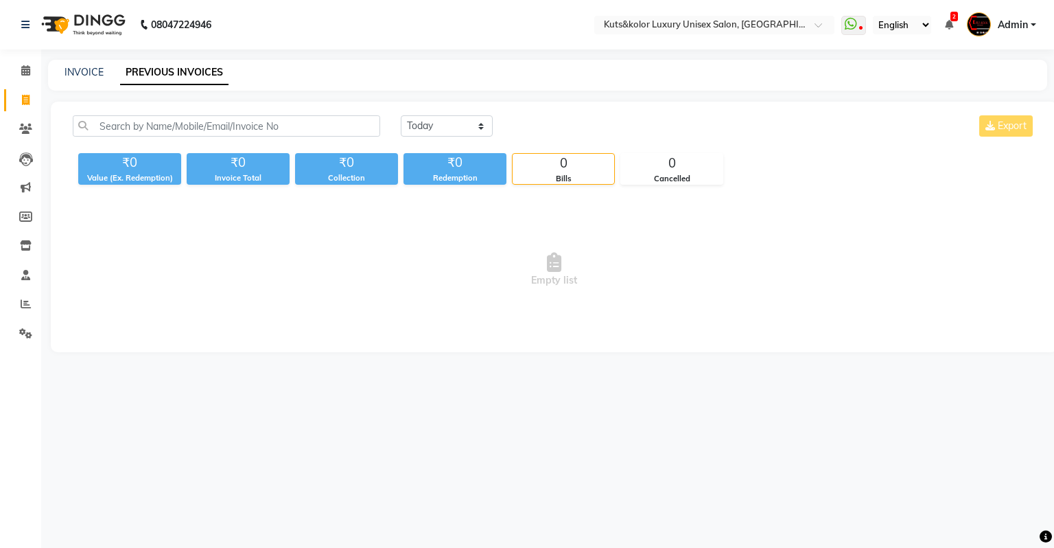
select select "4172"
select select "service"
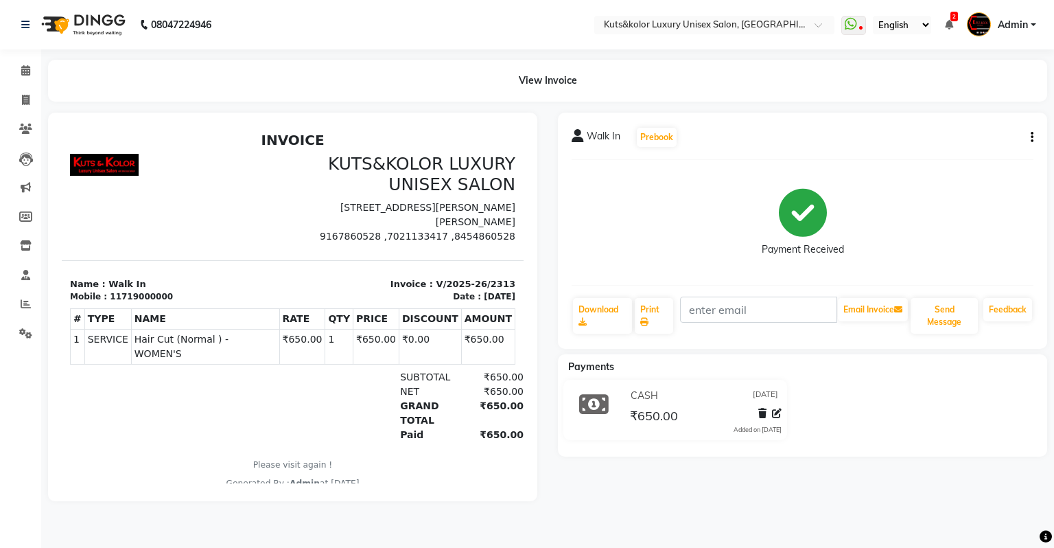
select select "4172"
select select "service"
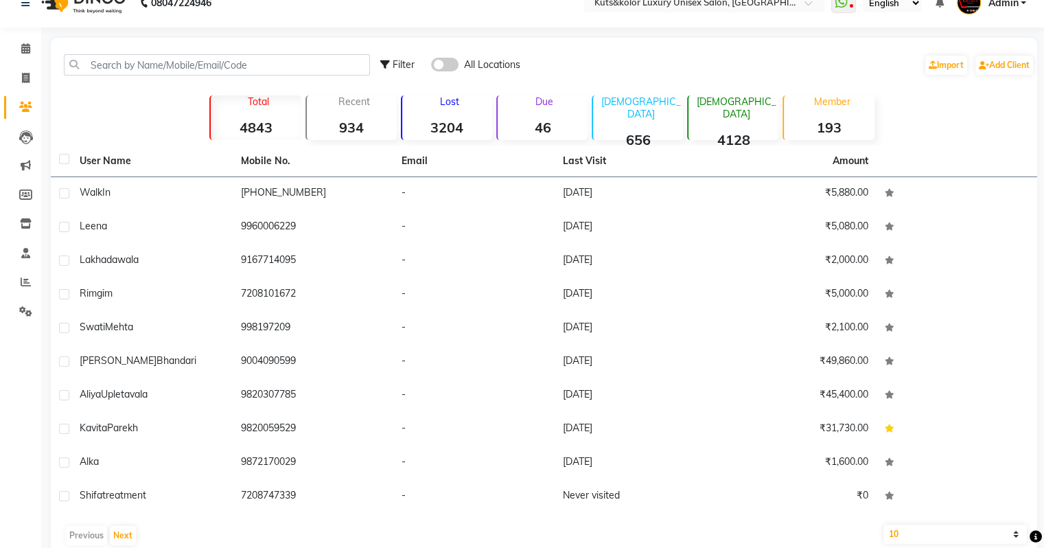
scroll to position [40, 0]
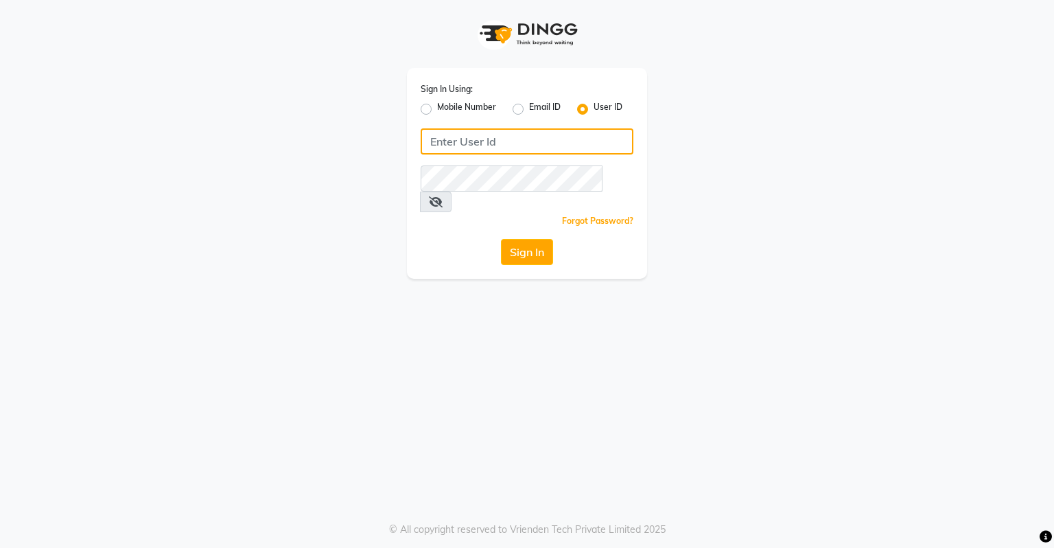
type input "dingg123"
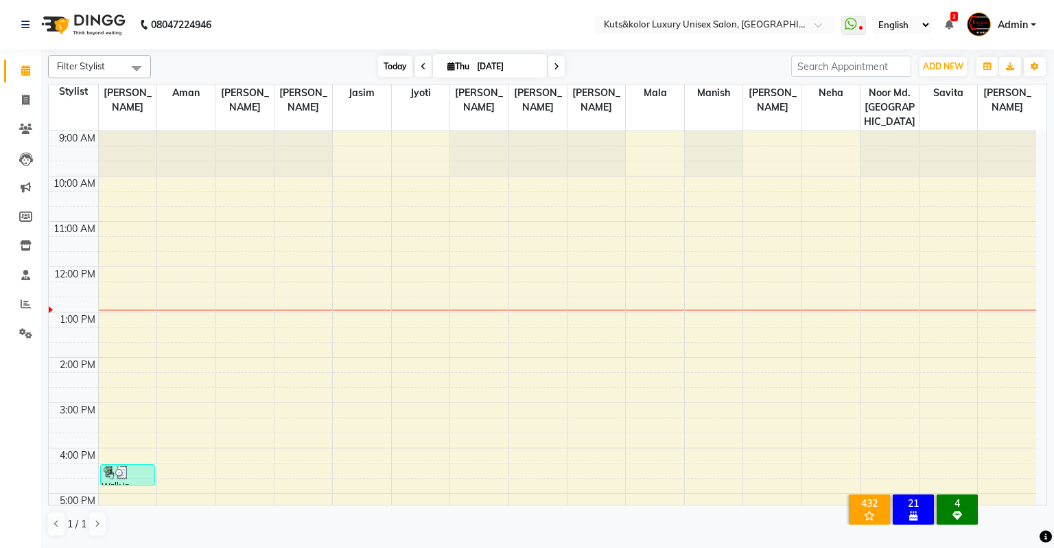
click at [391, 68] on span "Today" at bounding box center [395, 66] width 34 height 21
